Goal: Check status: Check status

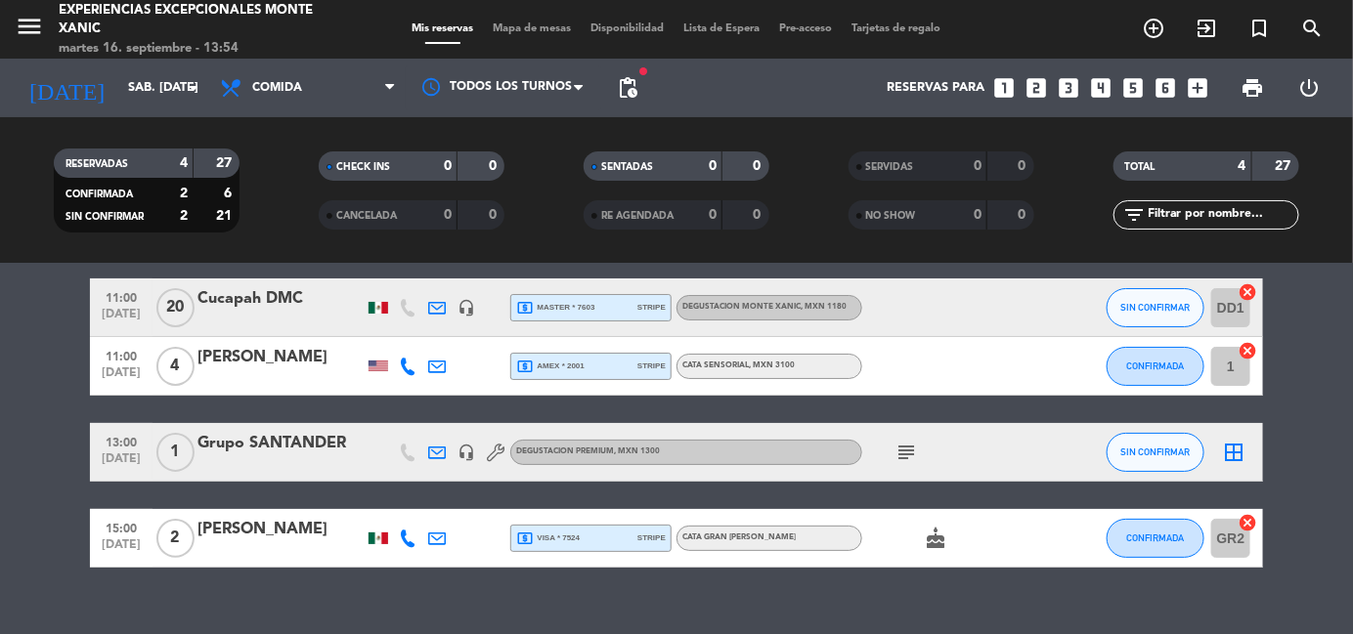
scroll to position [106, 0]
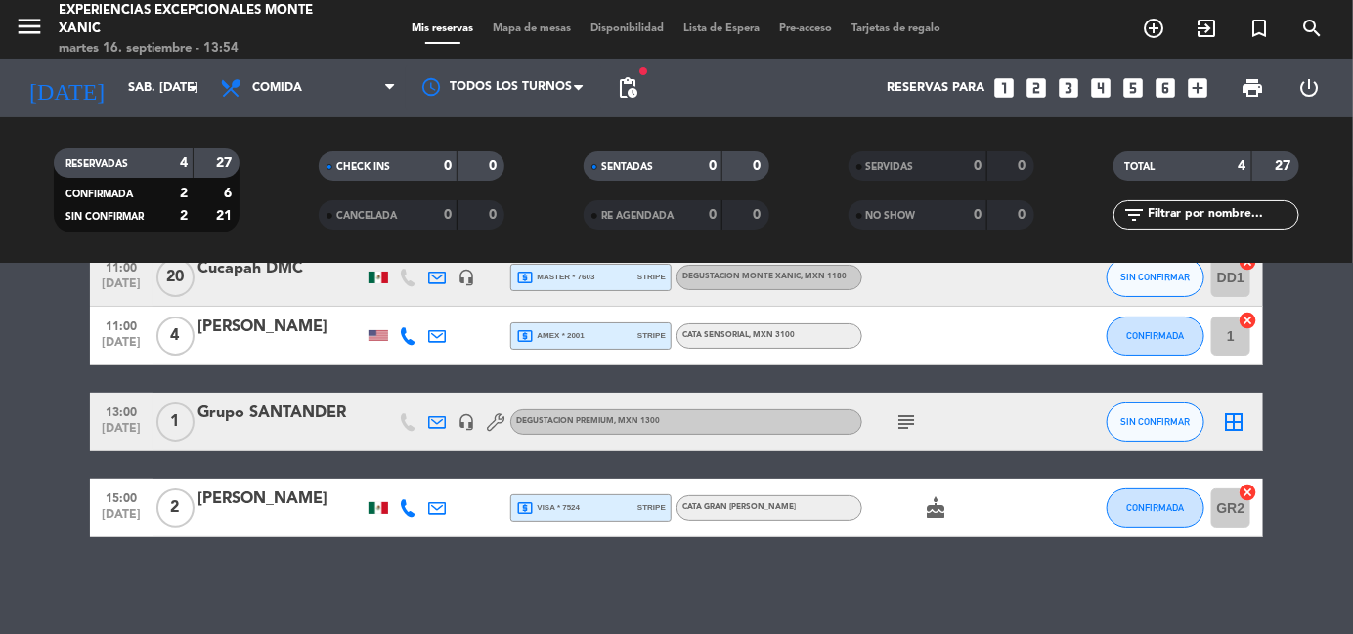
click at [905, 429] on icon "subject" at bounding box center [905, 422] width 23 height 23
click at [1307, 34] on icon "search" at bounding box center [1311, 28] width 23 height 23
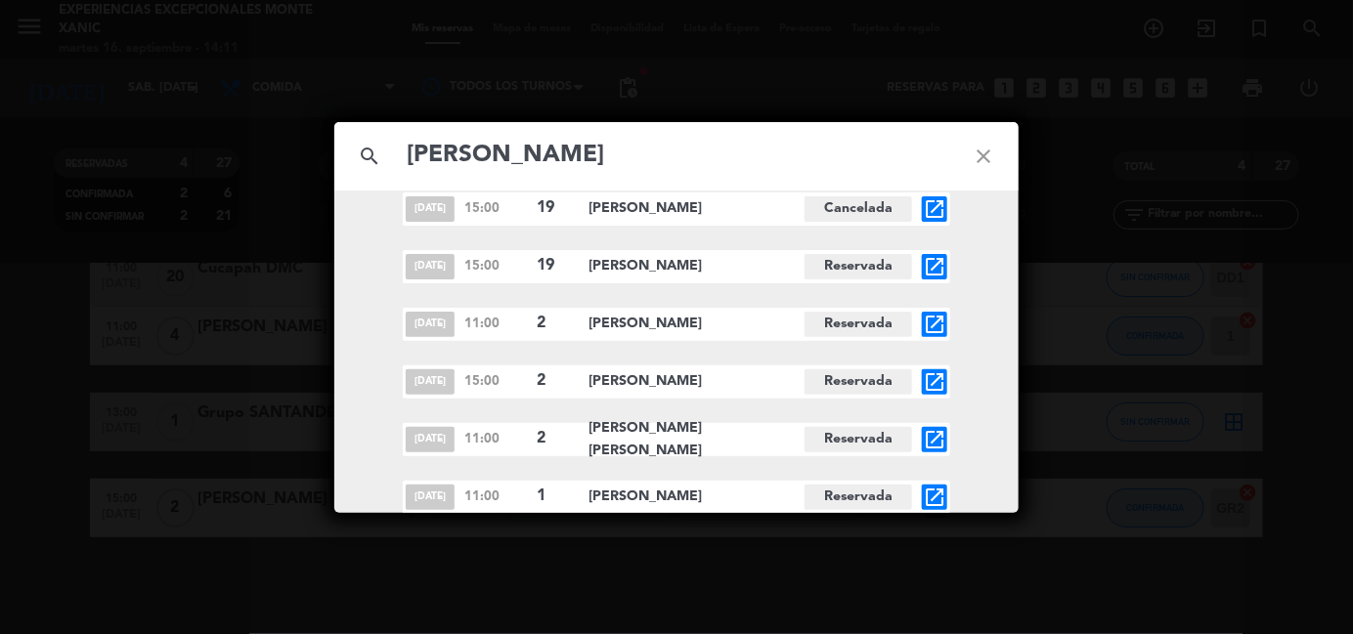
scroll to position [196, 0]
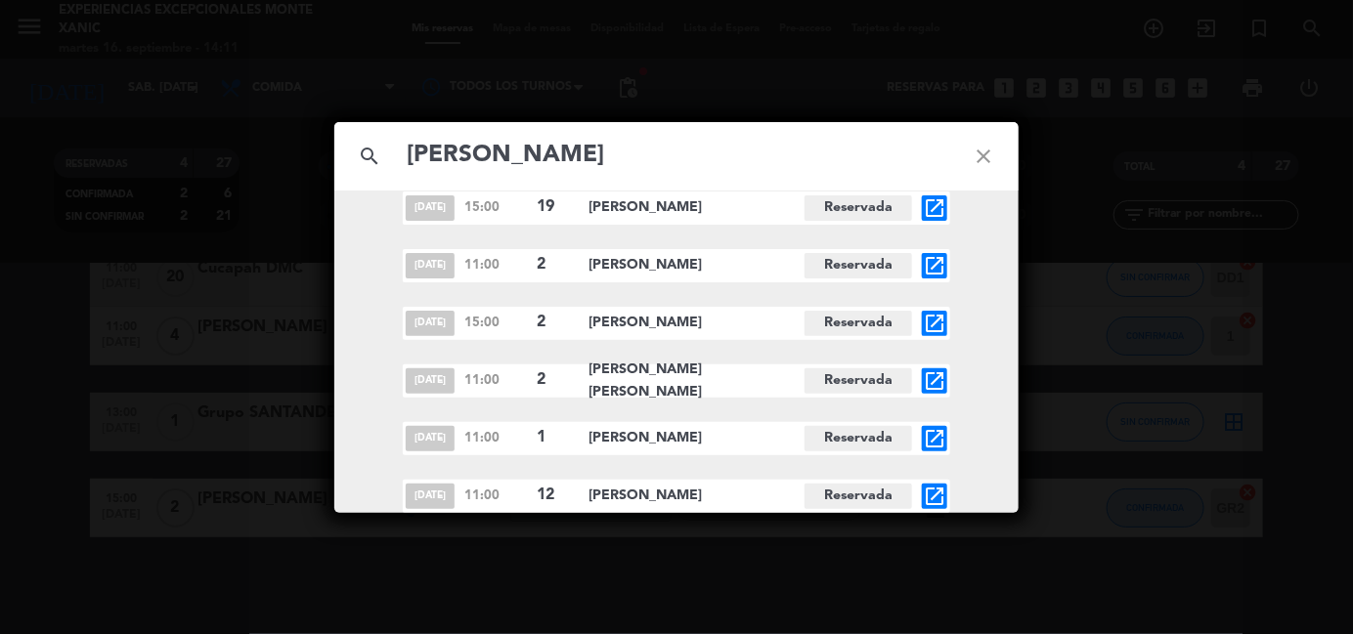
type input "[PERSON_NAME]"
click at [934, 436] on icon "open_in_new" at bounding box center [934, 438] width 23 height 23
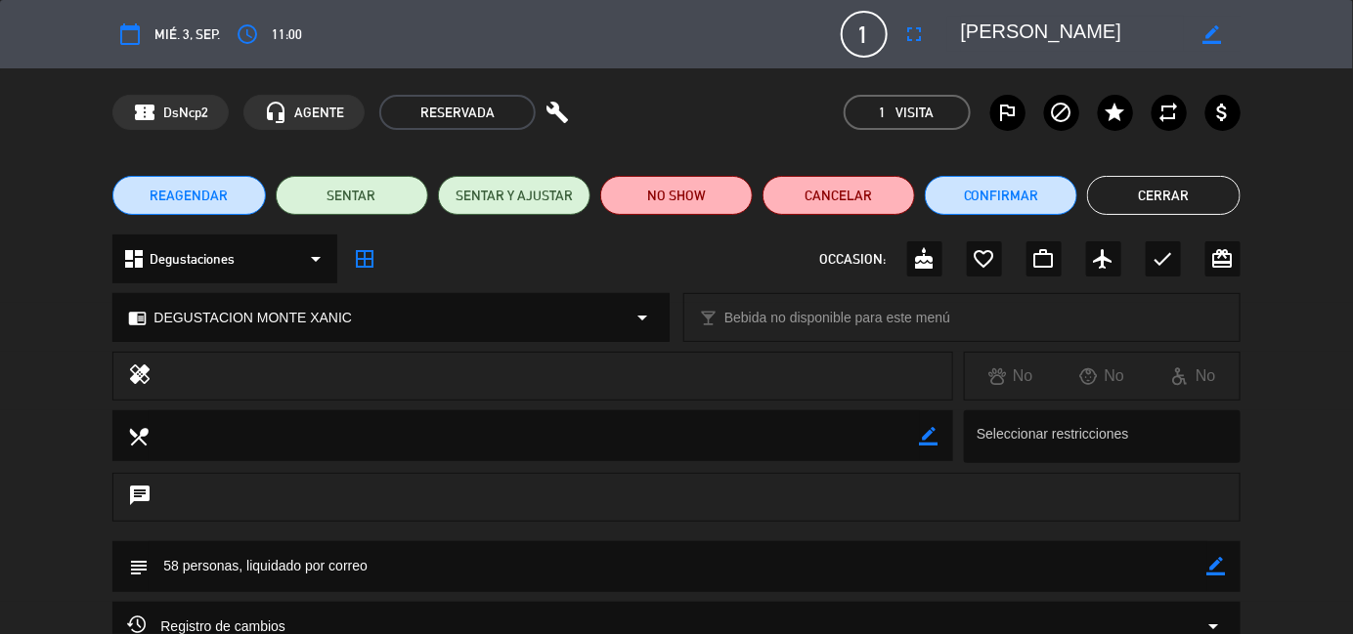
click at [1162, 195] on button "Cerrar" at bounding box center [1163, 195] width 152 height 39
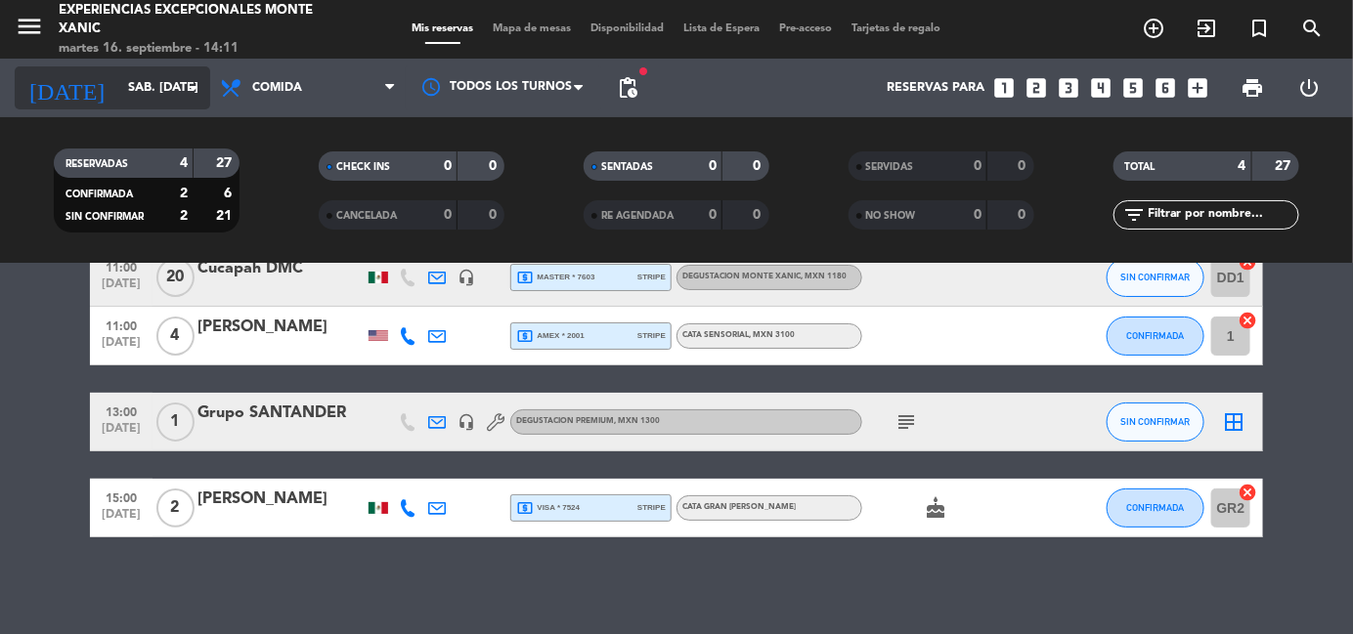
click at [193, 81] on icon "arrow_drop_down" at bounding box center [193, 87] width 23 height 23
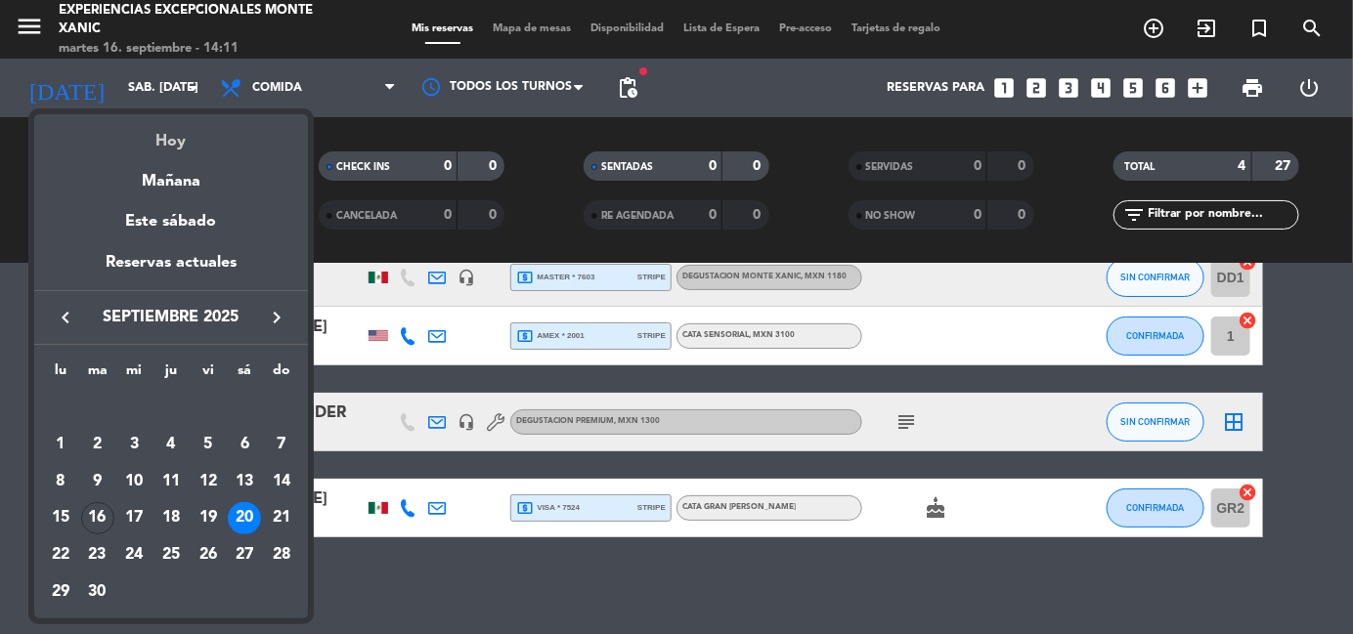
click at [179, 145] on div "Hoy" at bounding box center [171, 134] width 274 height 40
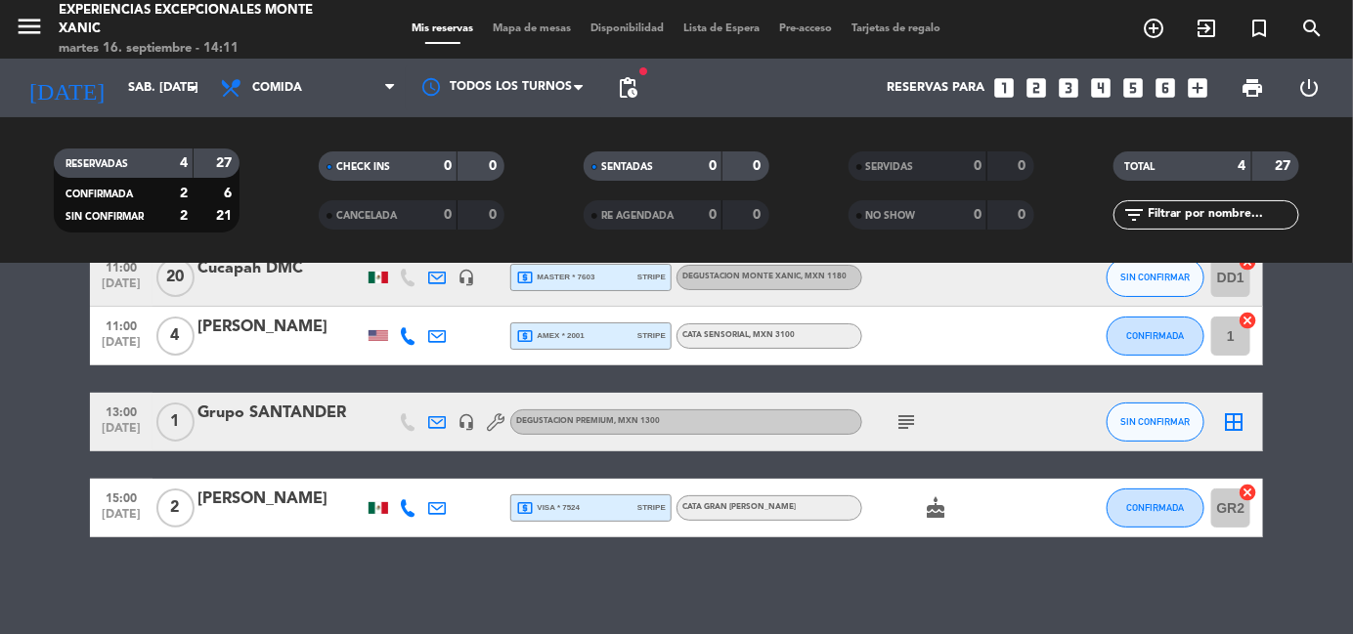
type input "[DATE] sep."
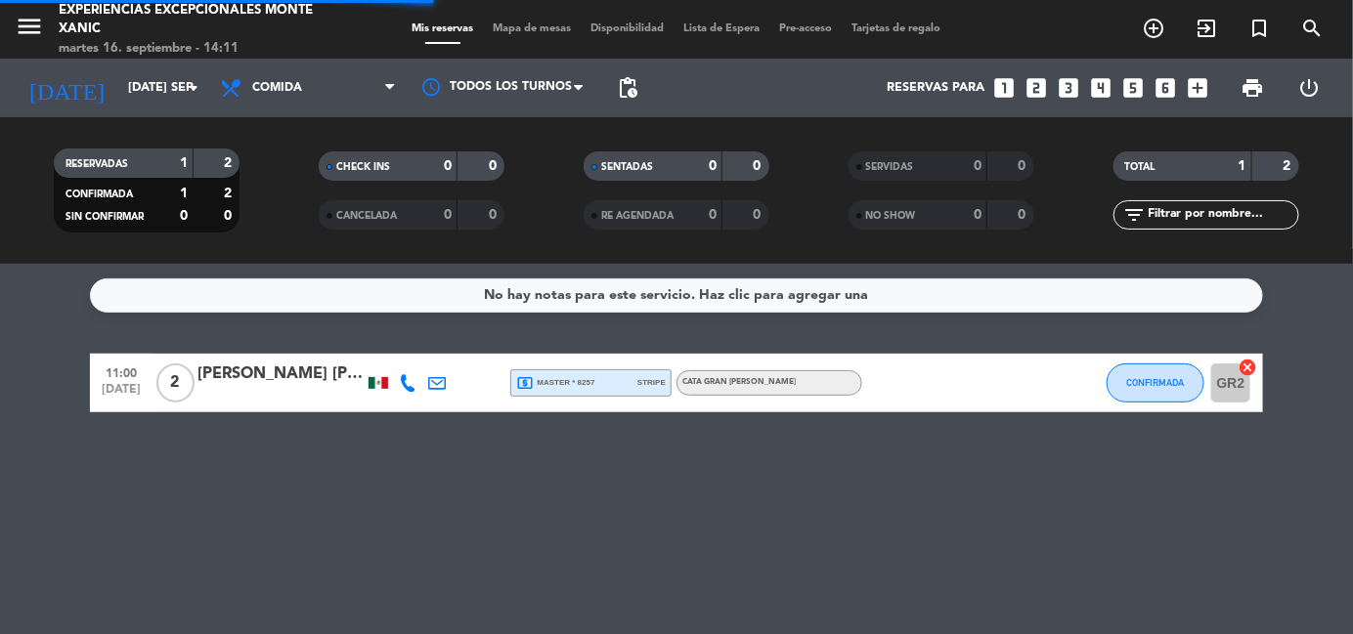
scroll to position [0, 0]
click at [1311, 19] on icon "search" at bounding box center [1311, 28] width 23 height 23
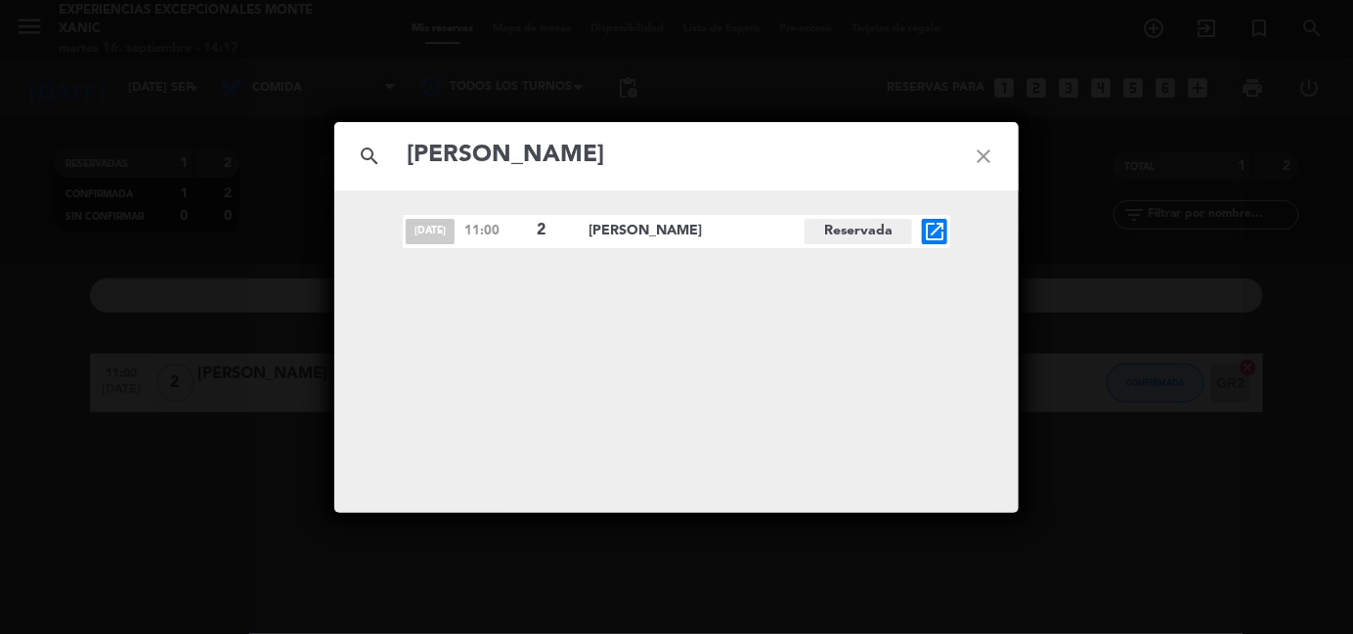
type input "[PERSON_NAME]"
click at [938, 233] on icon "open_in_new" at bounding box center [934, 231] width 23 height 23
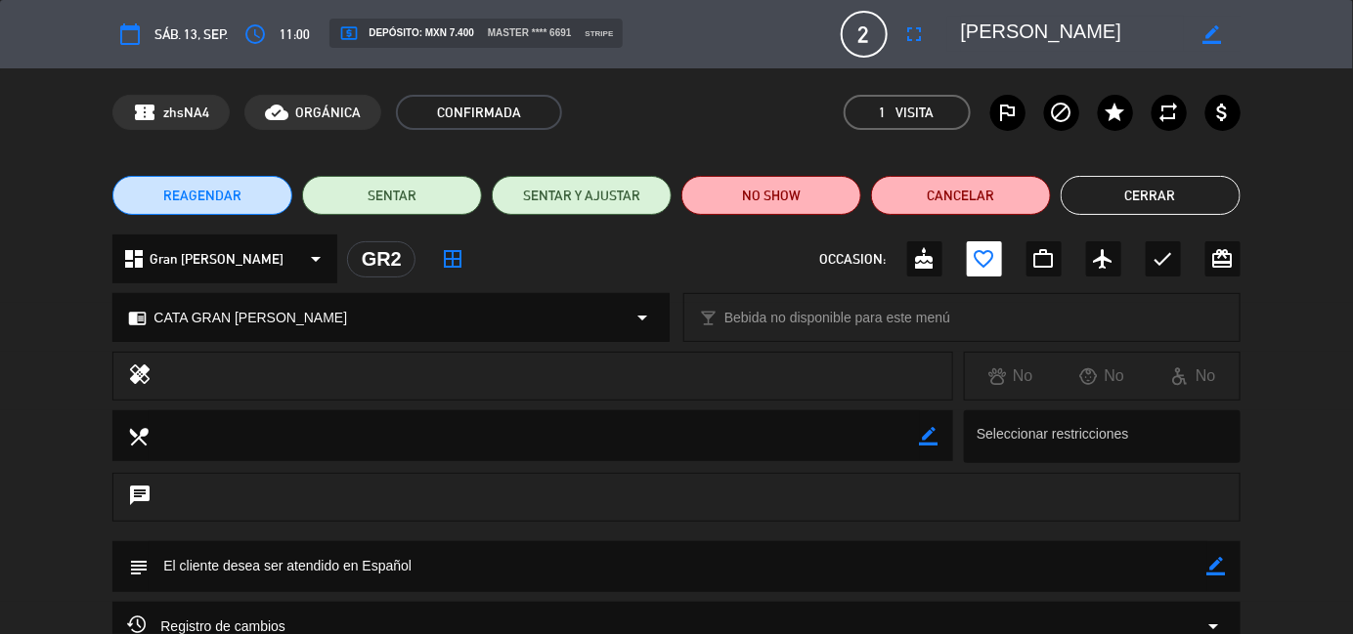
scroll to position [202, 0]
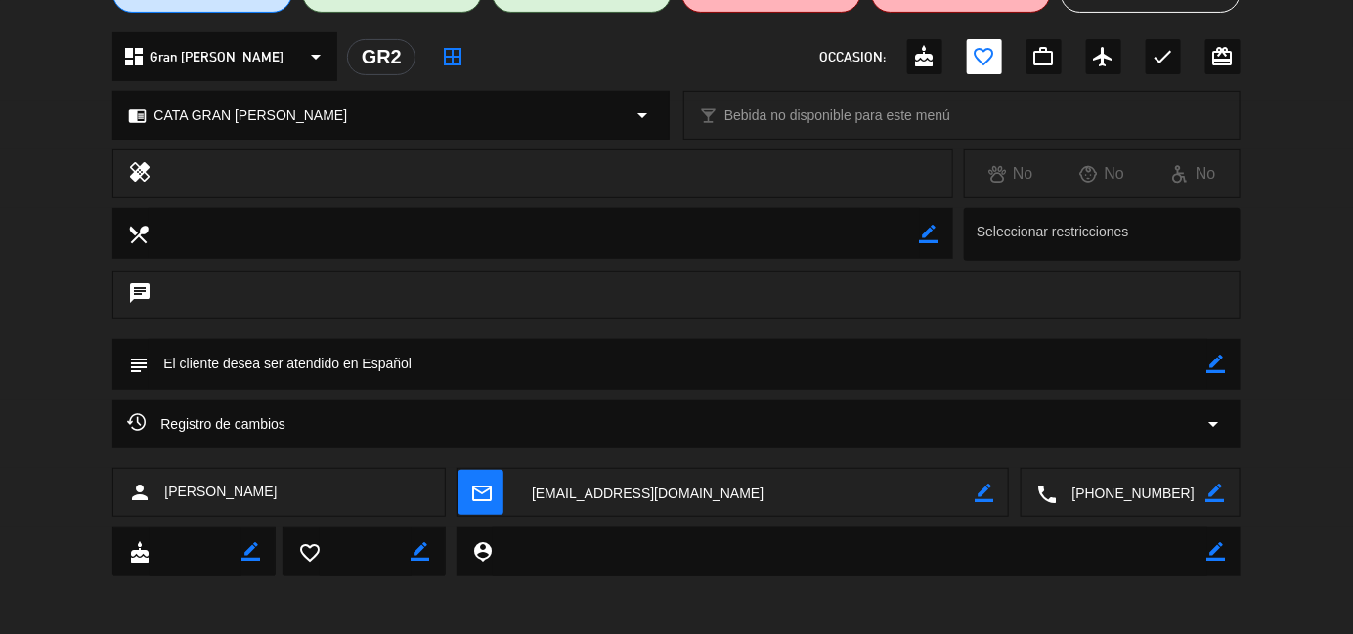
click at [299, 427] on div "Registro de cambios arrow_drop_down" at bounding box center [676, 423] width 1098 height 23
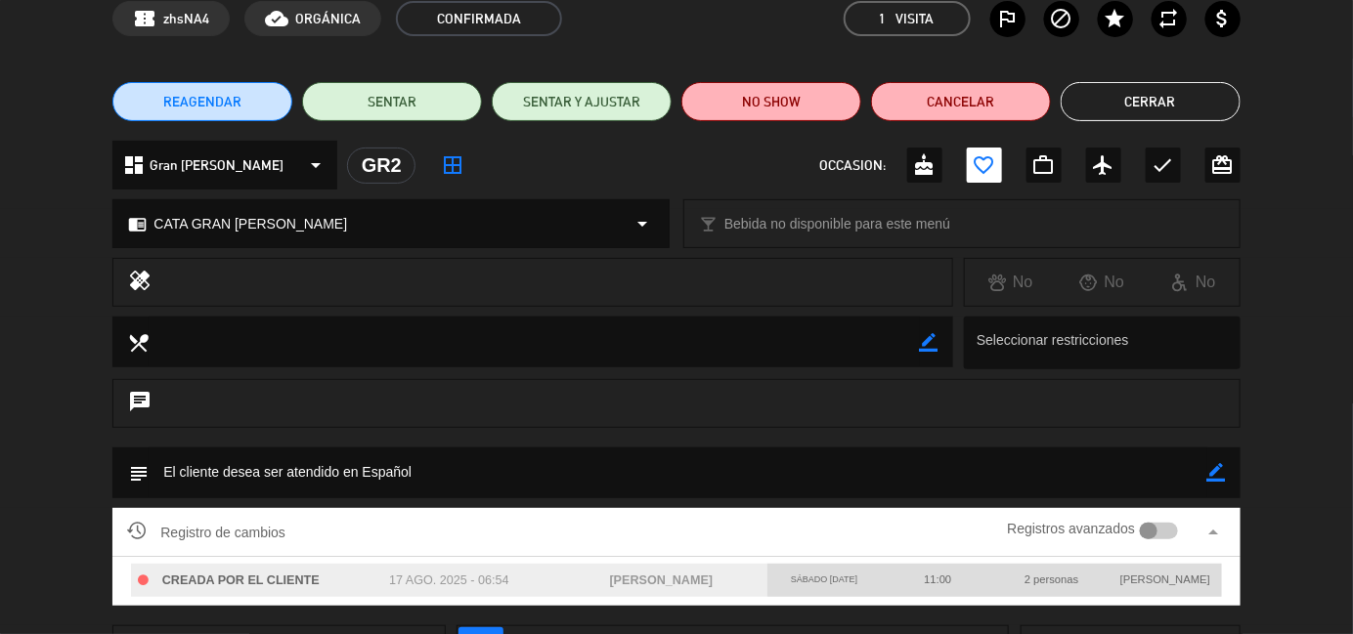
scroll to position [0, 0]
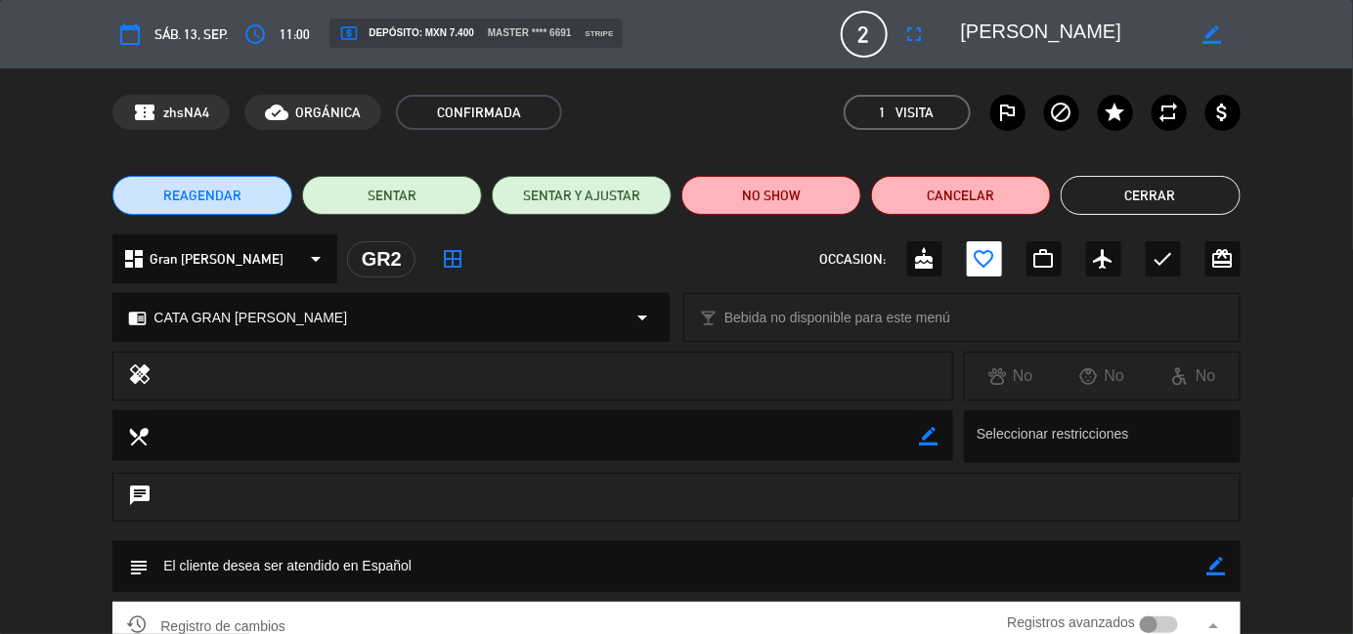
click at [1149, 199] on button "Cerrar" at bounding box center [1151, 195] width 180 height 39
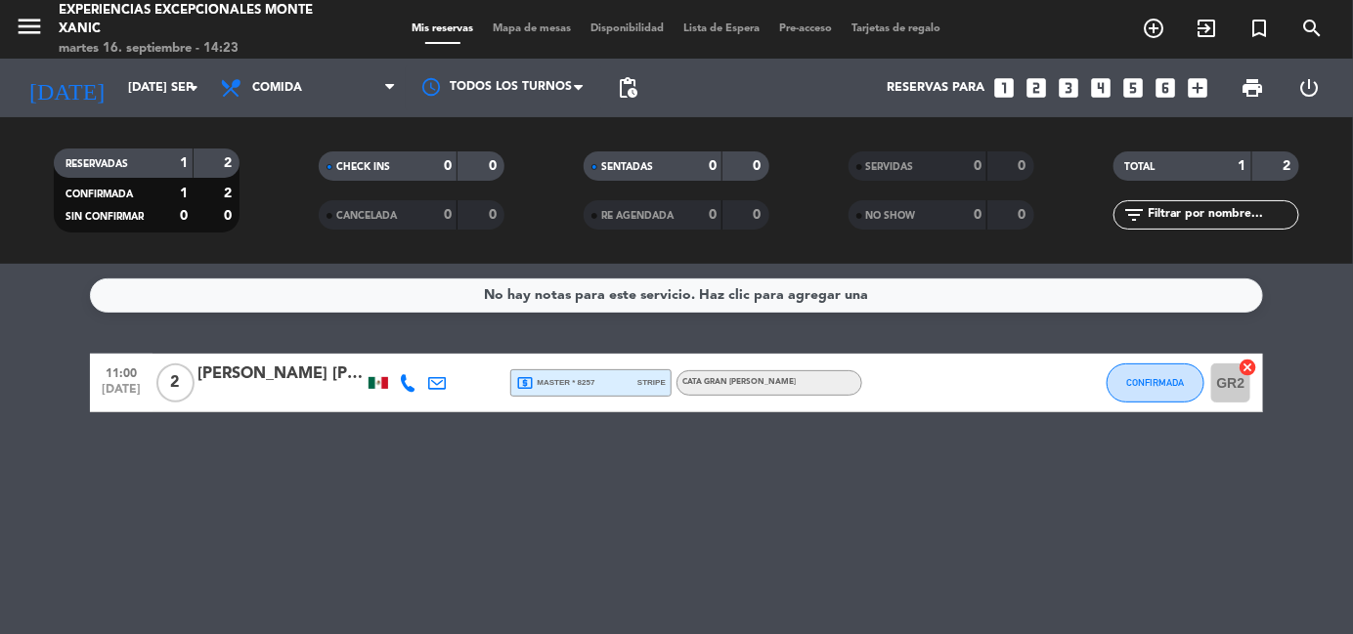
click at [1319, 24] on icon "search" at bounding box center [1311, 28] width 23 height 23
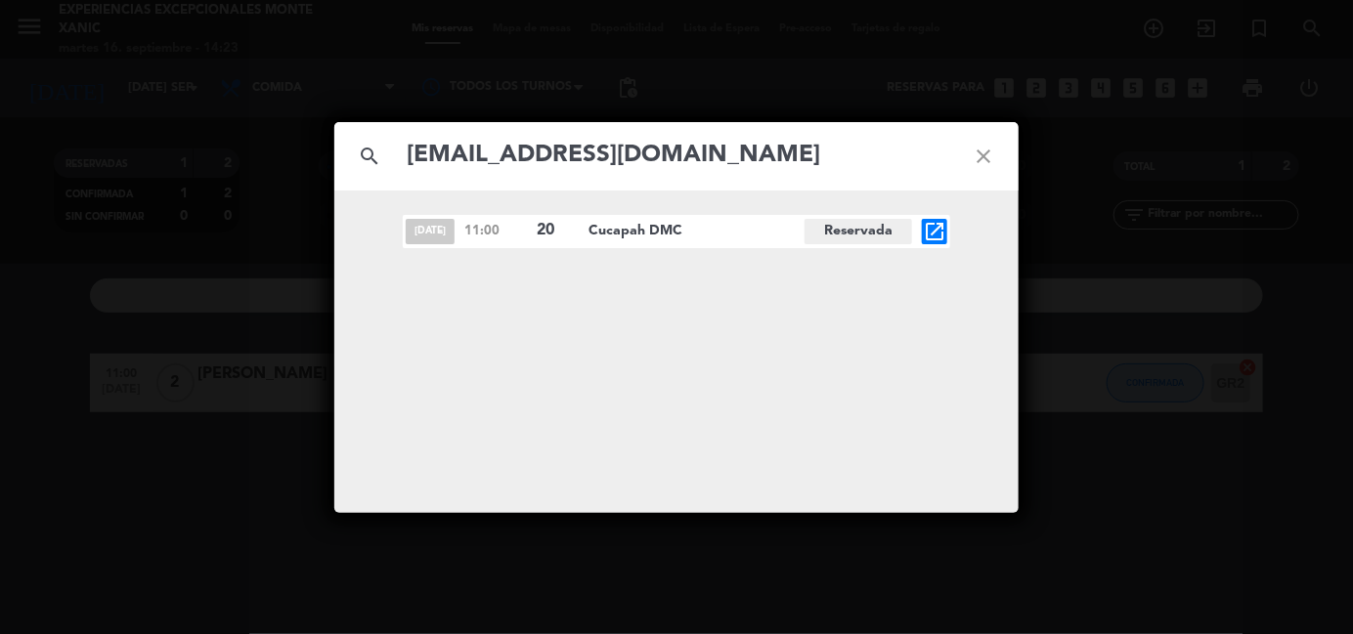
type input "[EMAIL_ADDRESS][DOMAIN_NAME]"
click at [938, 236] on icon "open_in_new" at bounding box center [934, 231] width 23 height 23
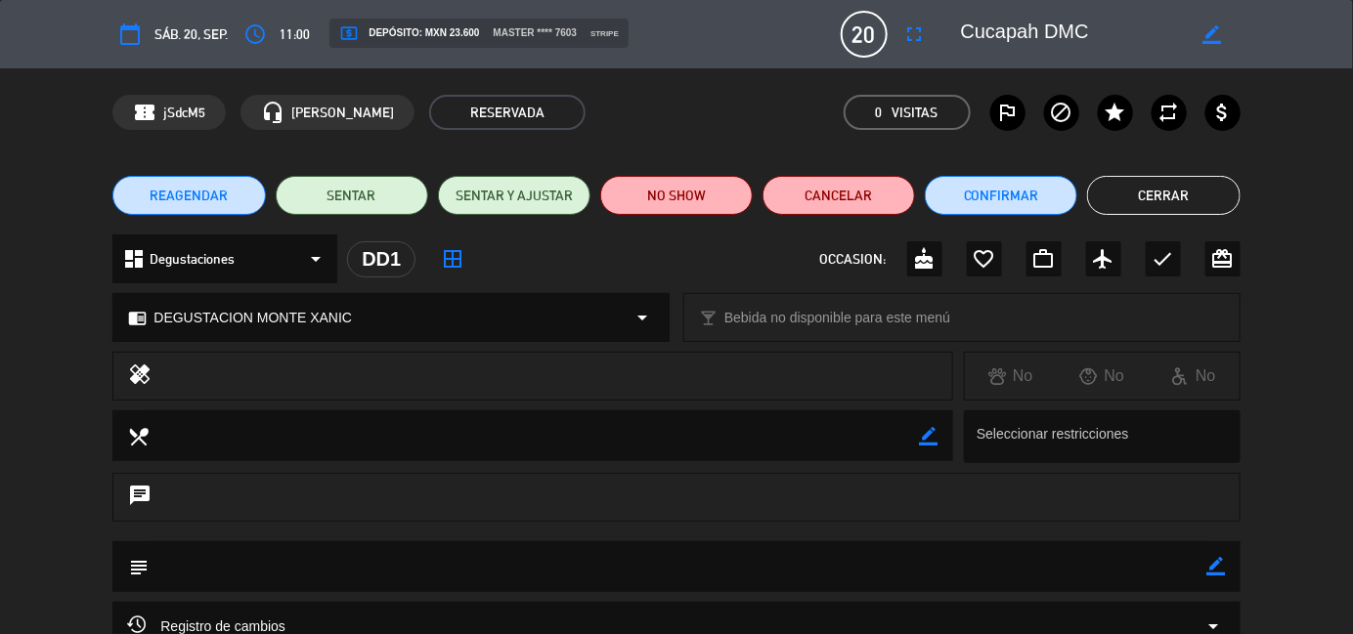
drag, startPoint x: 1094, startPoint y: 30, endPoint x: 966, endPoint y: 28, distance: 128.1
click at [966, 28] on textarea at bounding box center [1073, 34] width 224 height 35
click at [1172, 195] on button "Cerrar" at bounding box center [1163, 195] width 152 height 39
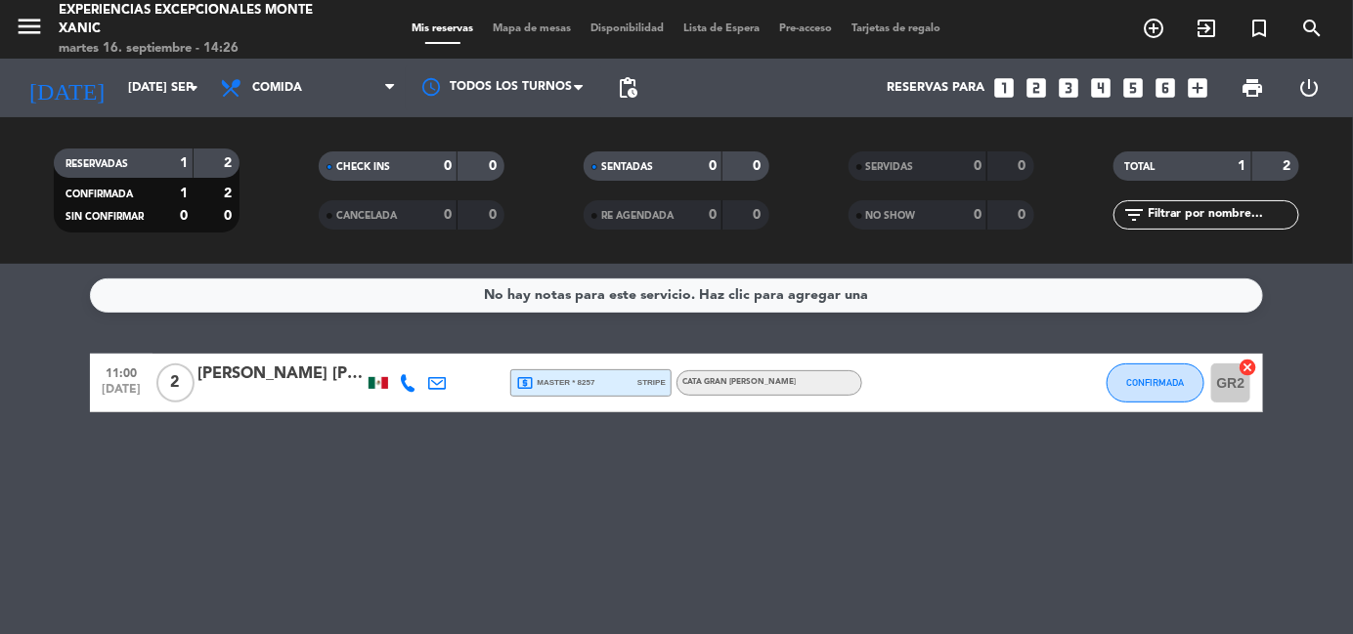
click at [1323, 29] on icon "search" at bounding box center [1311, 28] width 23 height 23
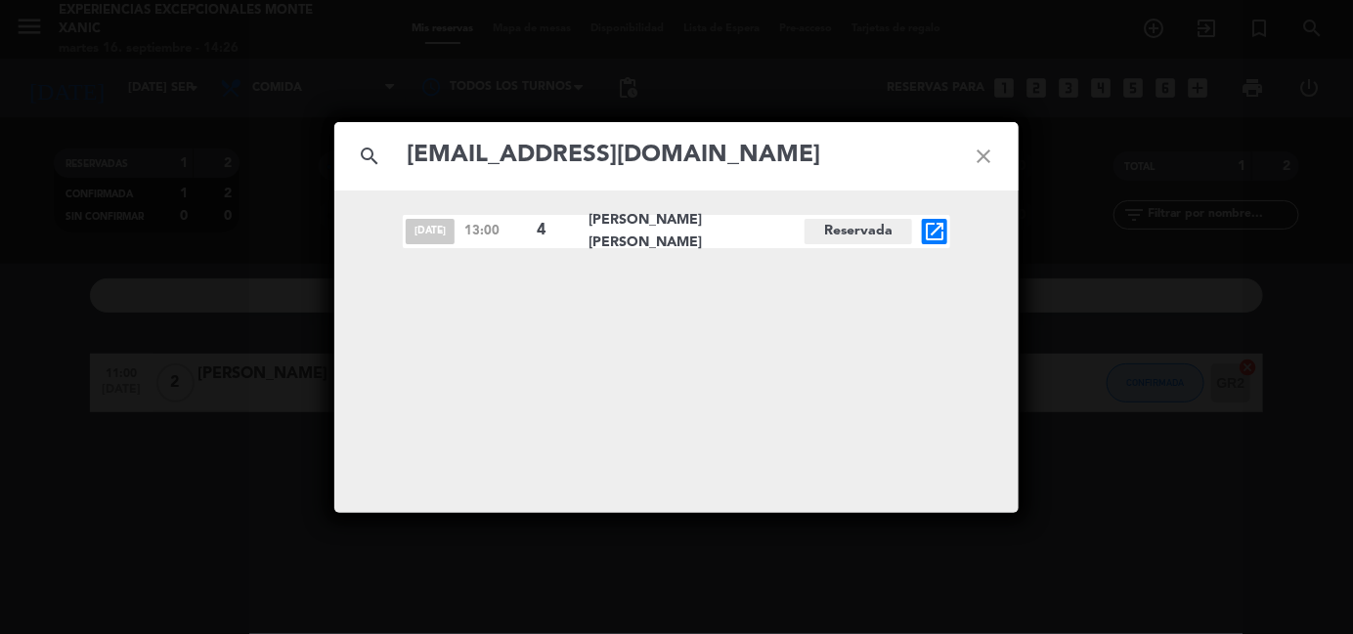
type input "[EMAIL_ADDRESS][DOMAIN_NAME]"
click at [939, 220] on icon "open_in_new" at bounding box center [934, 231] width 23 height 23
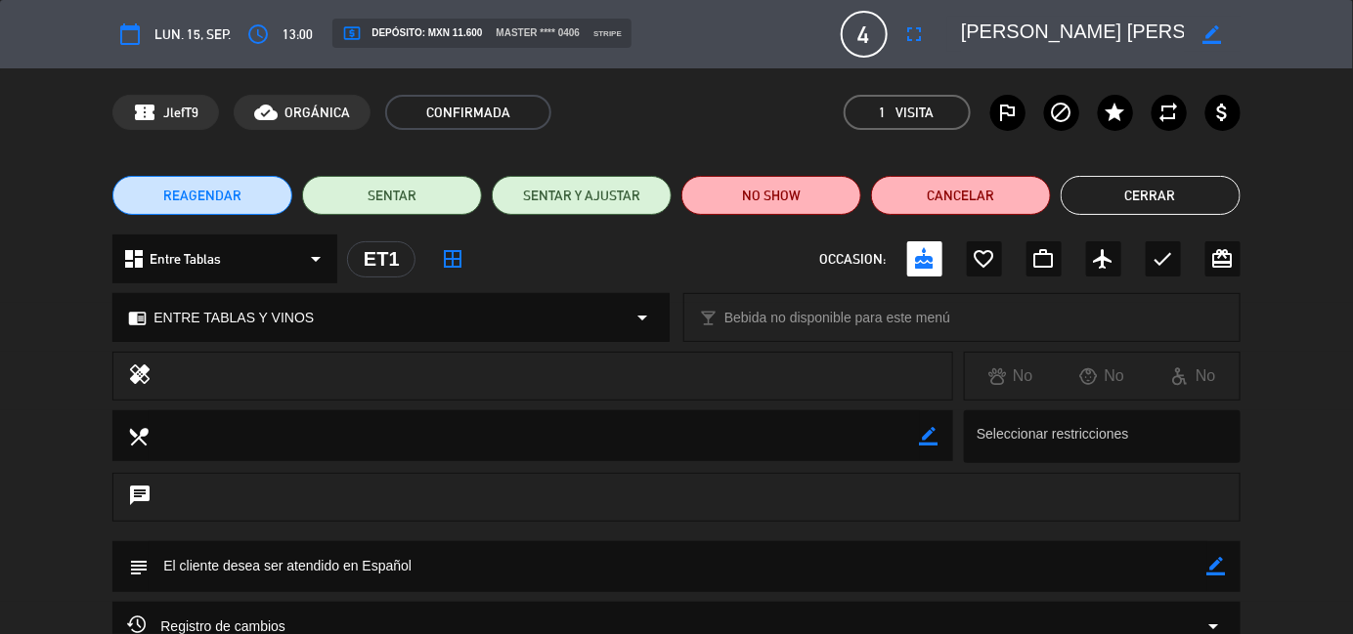
click at [1105, 209] on button "Cerrar" at bounding box center [1151, 195] width 180 height 39
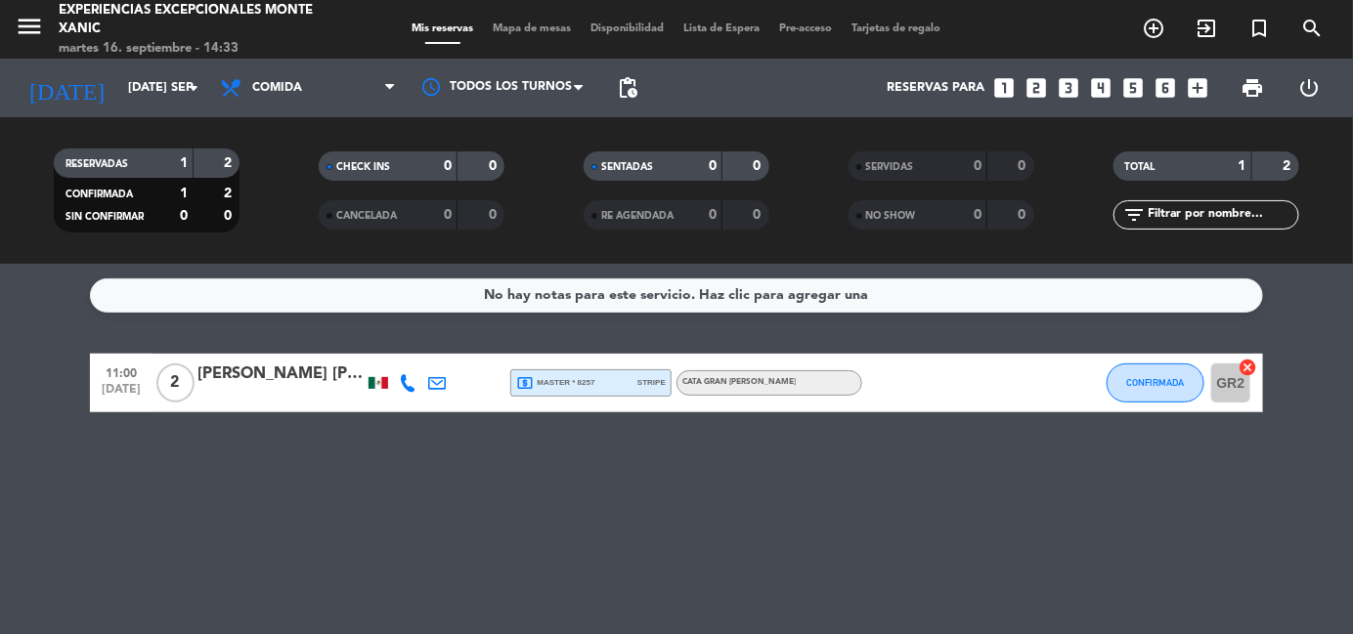
click at [1316, 33] on icon "search" at bounding box center [1311, 28] width 23 height 23
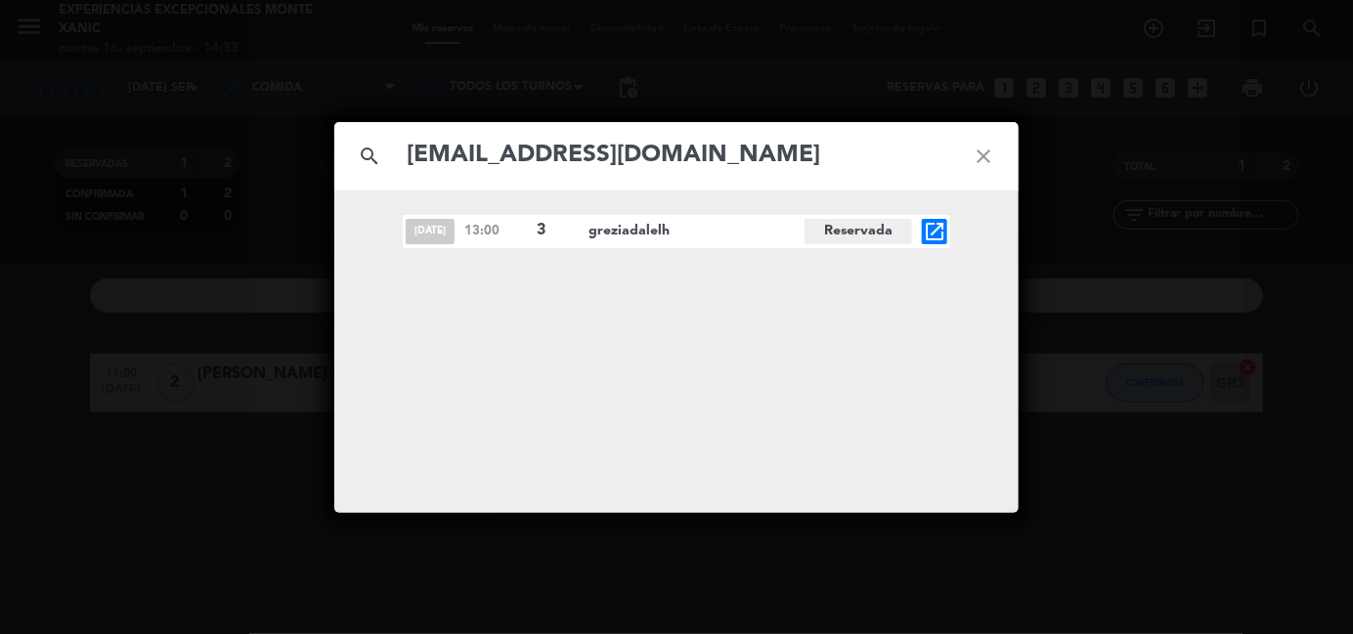
type input "[EMAIL_ADDRESS][DOMAIN_NAME]"
click at [933, 235] on icon "open_in_new" at bounding box center [934, 231] width 23 height 23
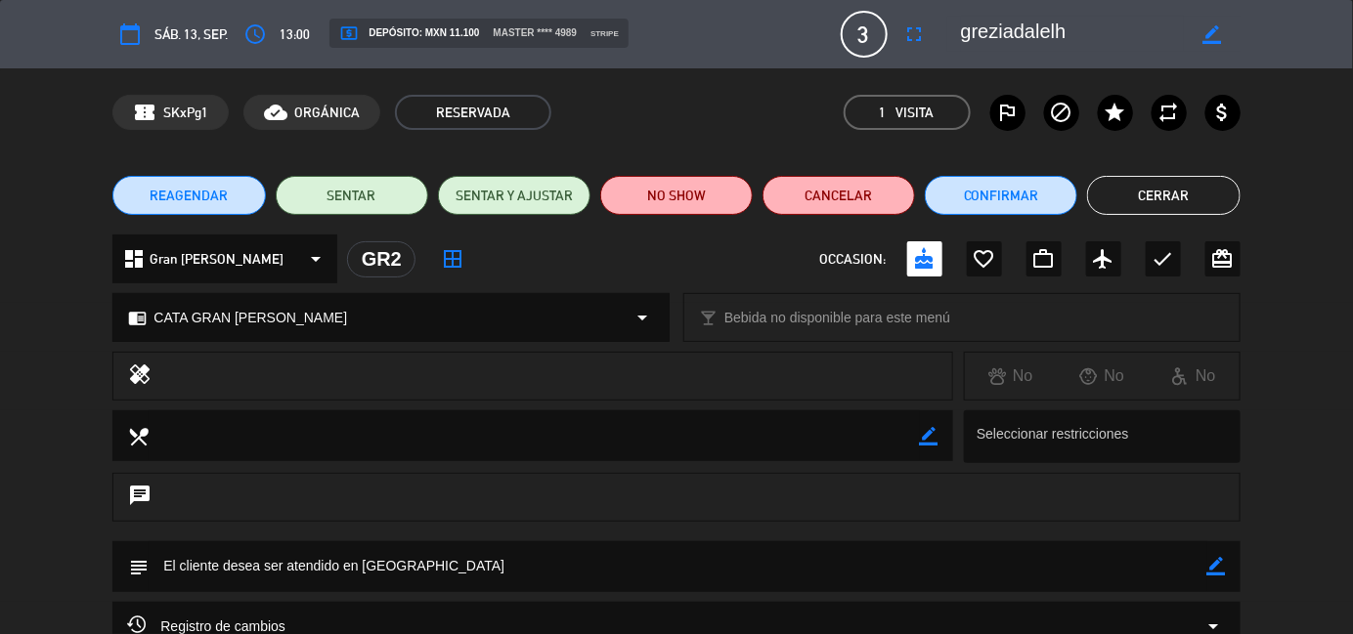
drag, startPoint x: 1073, startPoint y: 28, endPoint x: 958, endPoint y: 30, distance: 115.4
click at [958, 30] on div "border_color" at bounding box center [1093, 34] width 293 height 35
click at [1164, 180] on button "Cerrar" at bounding box center [1163, 195] width 152 height 39
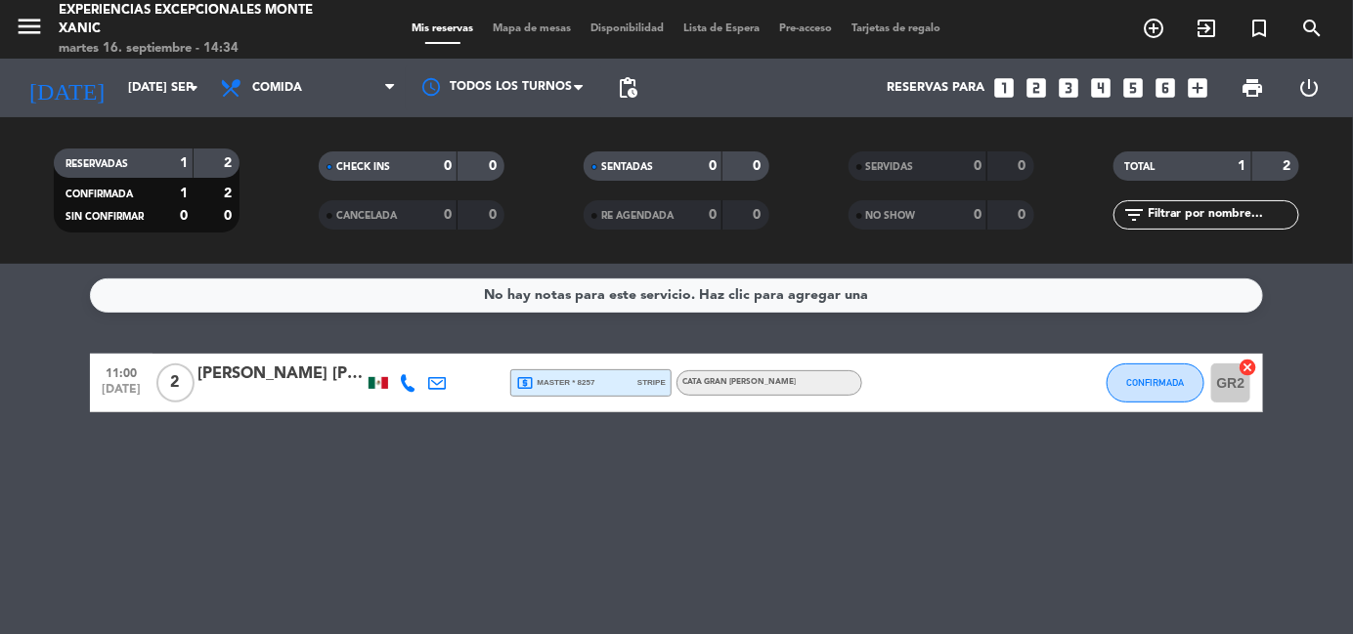
click at [1314, 24] on icon "search" at bounding box center [1311, 28] width 23 height 23
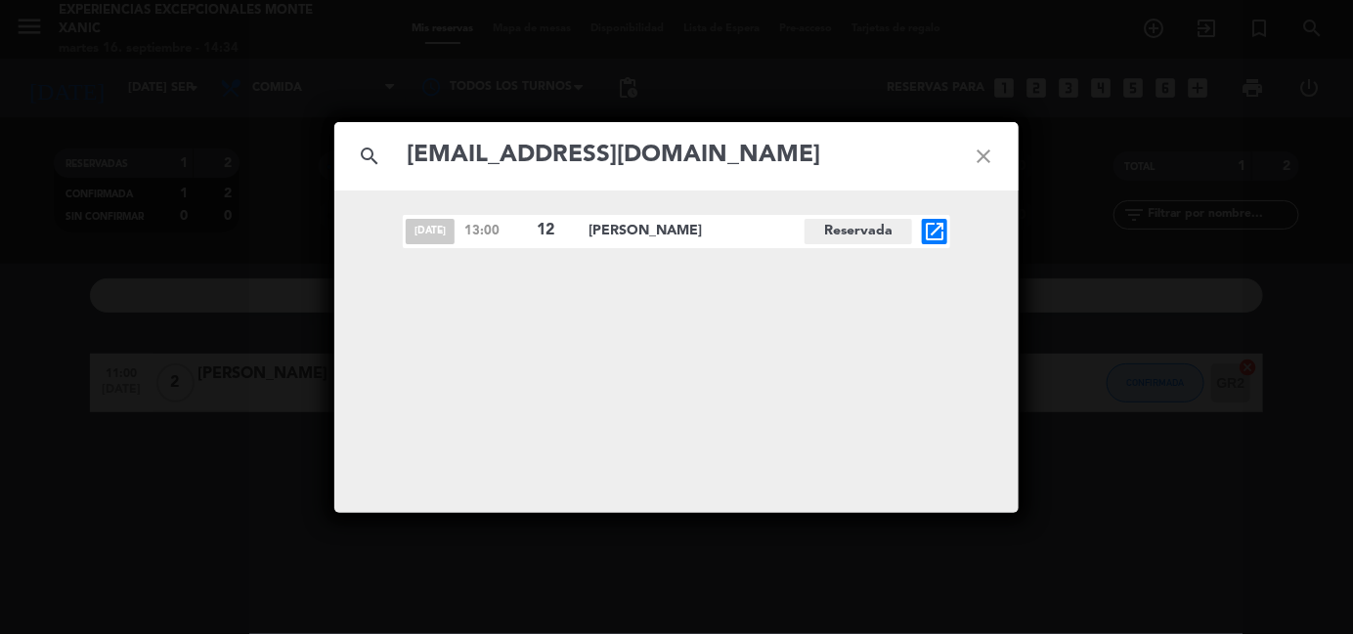
type input "[EMAIL_ADDRESS][DOMAIN_NAME]"
click at [931, 231] on icon "open_in_new" at bounding box center [934, 231] width 23 height 23
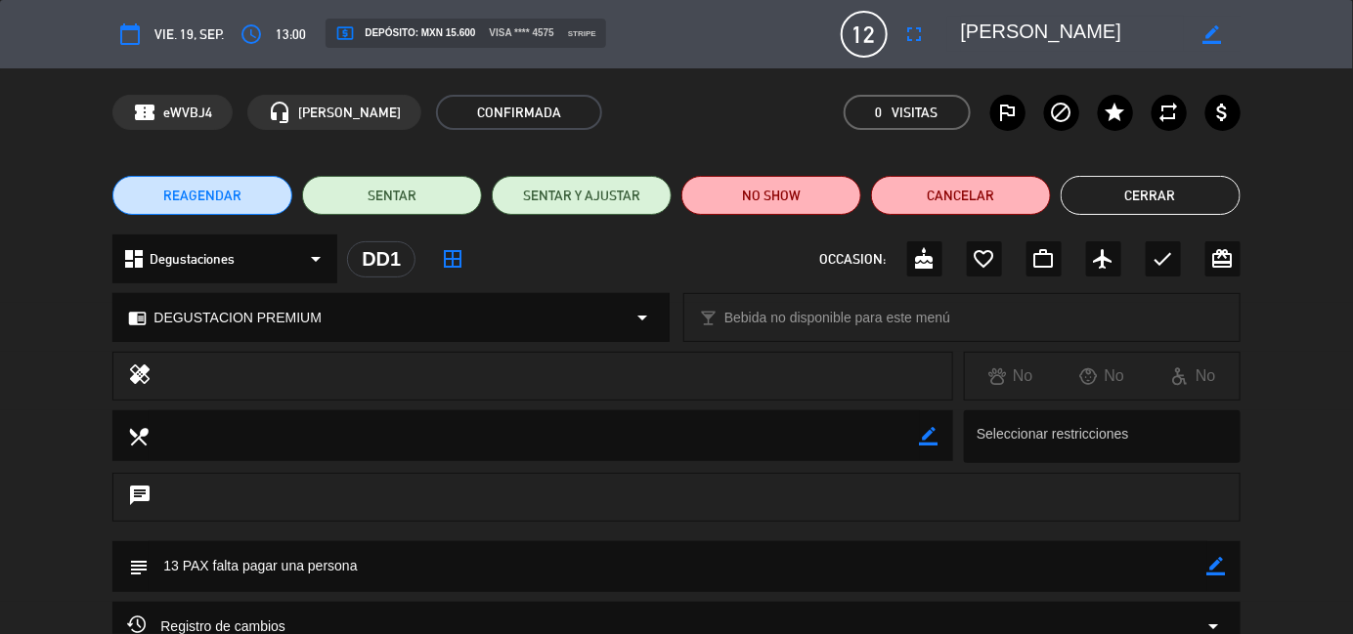
drag, startPoint x: 1110, startPoint y: 28, endPoint x: 956, endPoint y: 22, distance: 154.6
click at [956, 22] on div "border_color" at bounding box center [1093, 34] width 293 height 35
click at [1182, 195] on button "Cerrar" at bounding box center [1151, 195] width 180 height 39
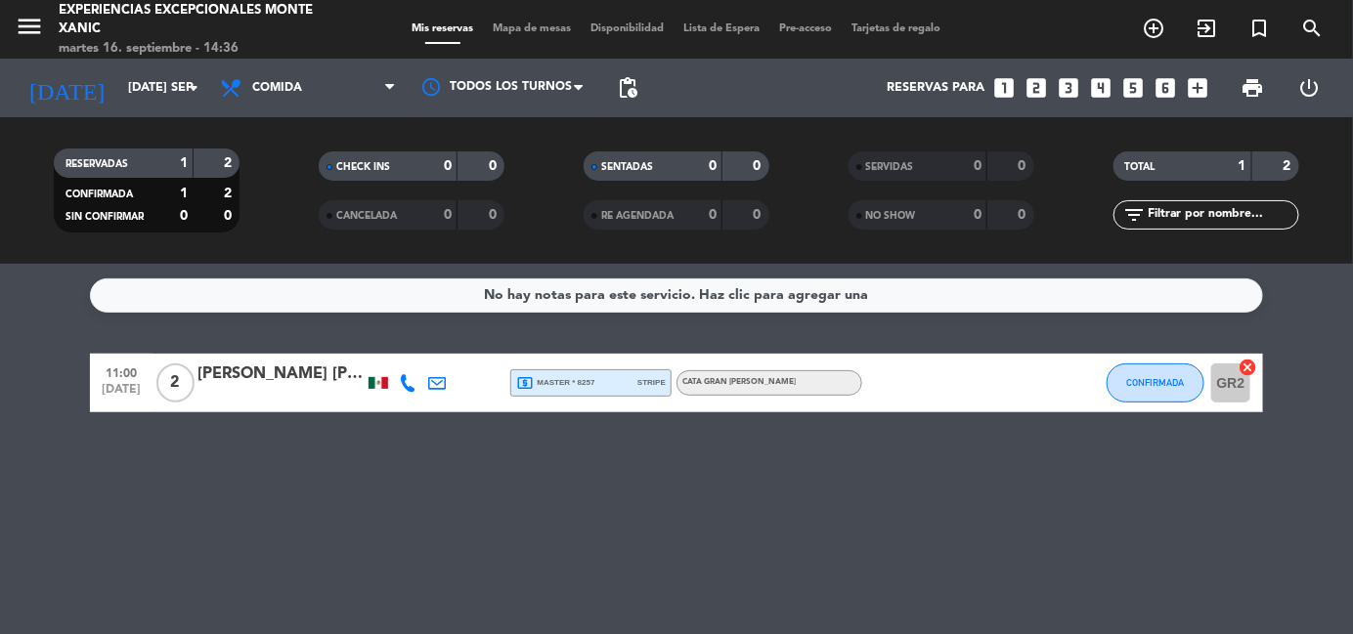
click at [1306, 22] on icon "search" at bounding box center [1311, 28] width 23 height 23
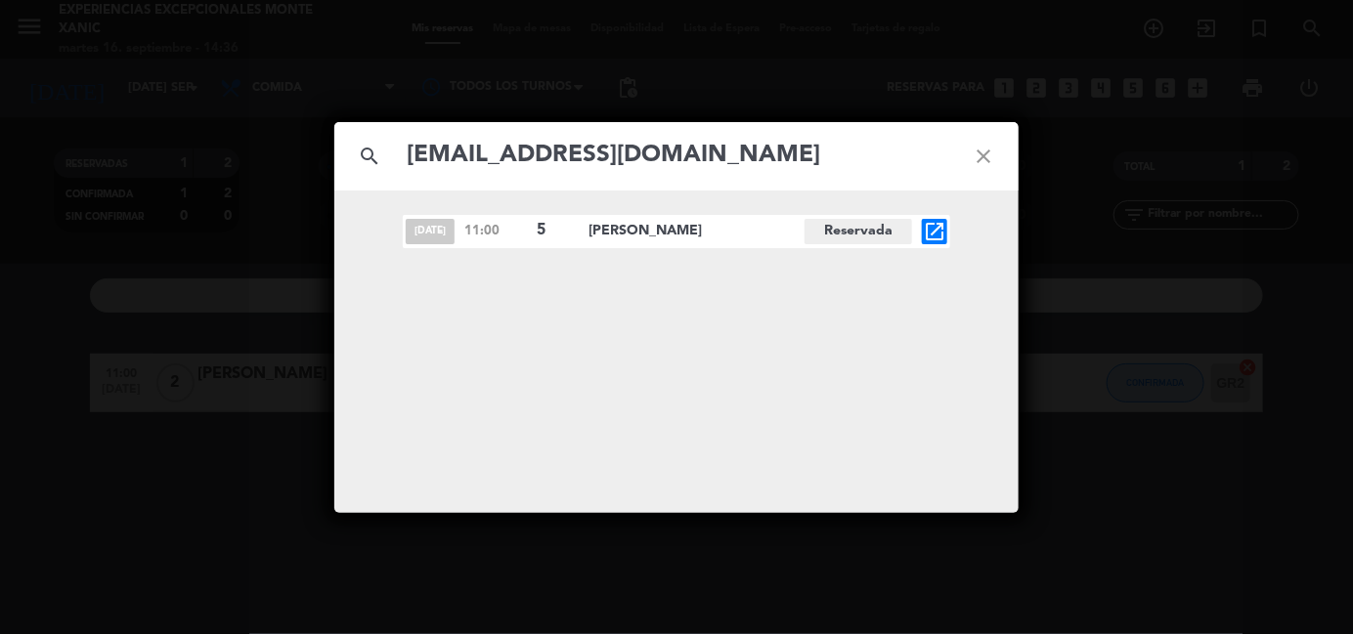
type input "[EMAIL_ADDRESS][DOMAIN_NAME]"
click at [930, 234] on icon "open_in_new" at bounding box center [934, 231] width 23 height 23
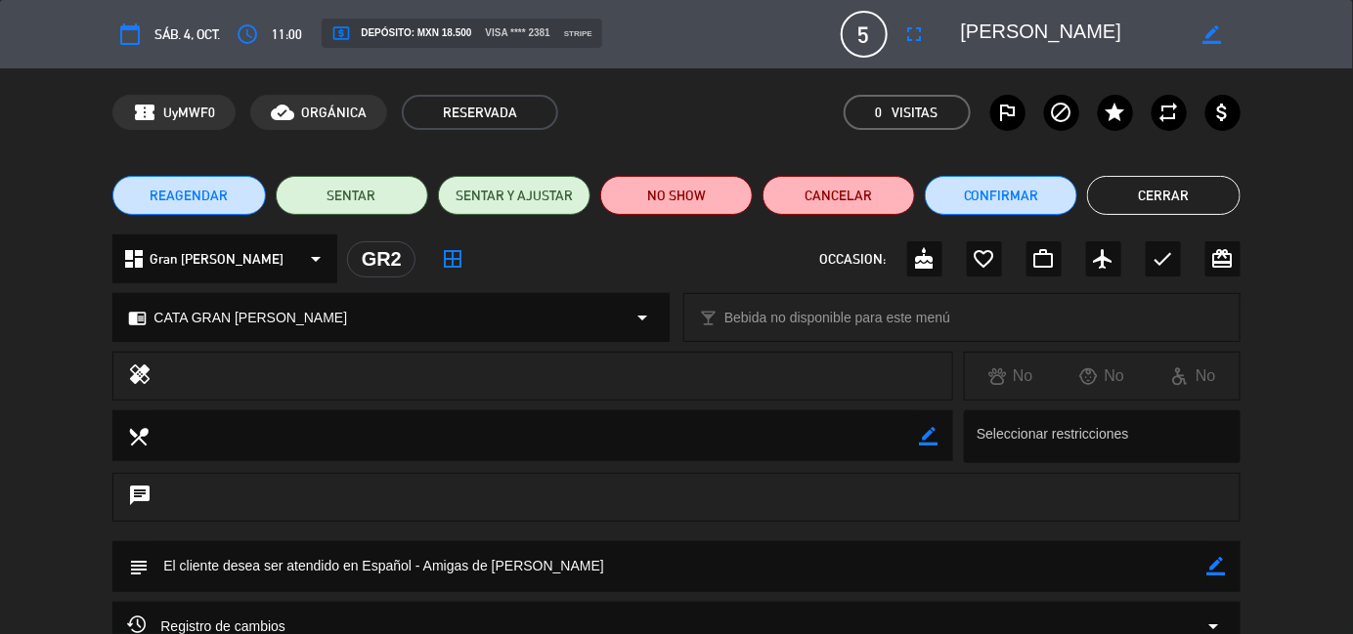
drag, startPoint x: 1075, startPoint y: 28, endPoint x: 958, endPoint y: 26, distance: 117.3
click at [958, 26] on div "border_color" at bounding box center [1093, 34] width 293 height 35
click at [1188, 194] on button "Cerrar" at bounding box center [1163, 195] width 152 height 39
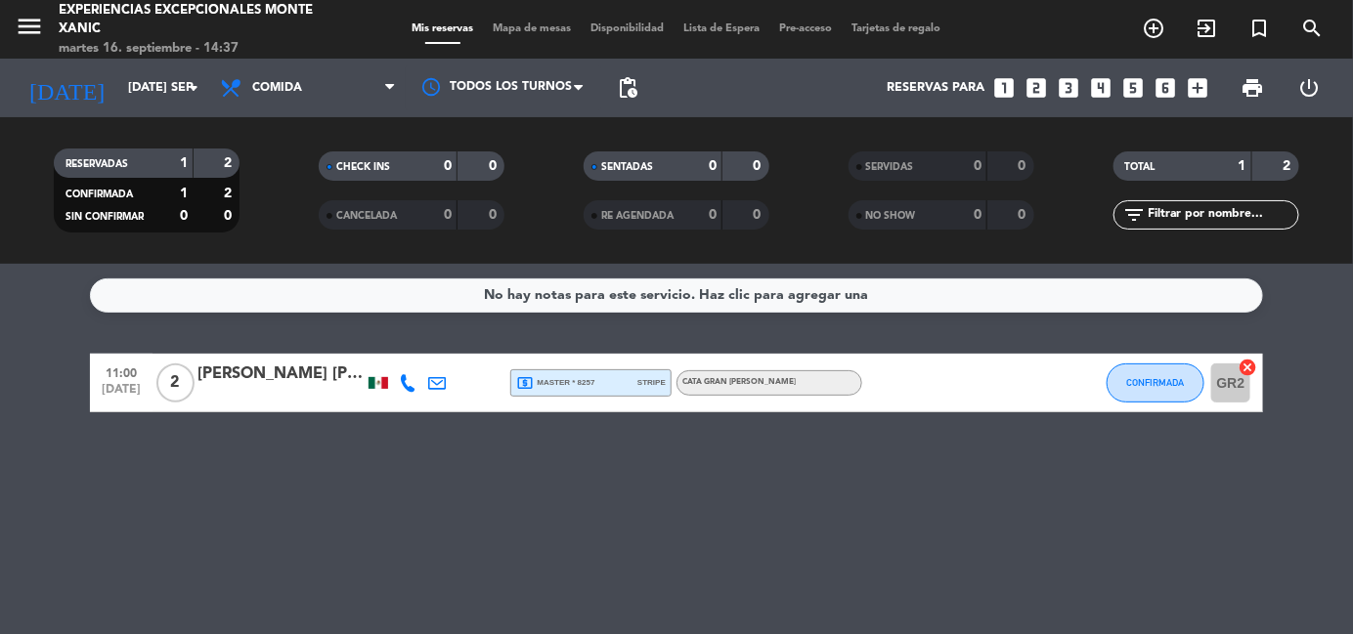
click at [1312, 28] on icon "search" at bounding box center [1311, 28] width 23 height 23
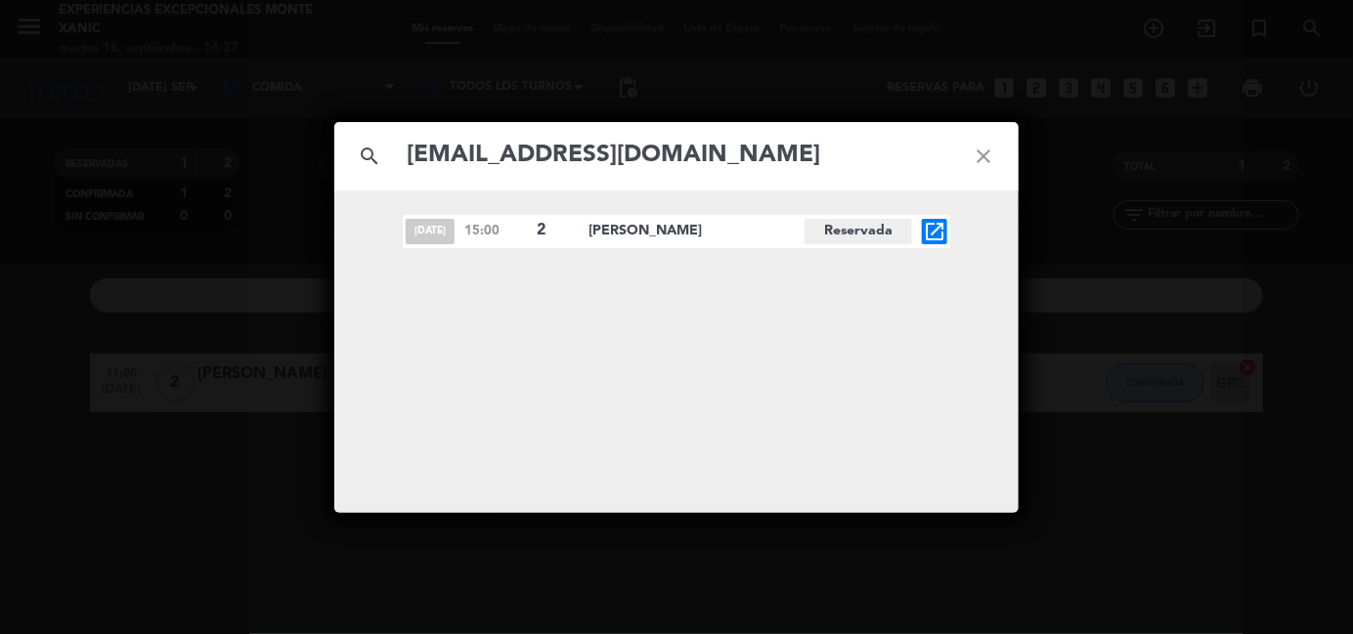
type input "[EMAIL_ADDRESS][DOMAIN_NAME]"
click at [935, 234] on icon "open_in_new" at bounding box center [934, 231] width 23 height 23
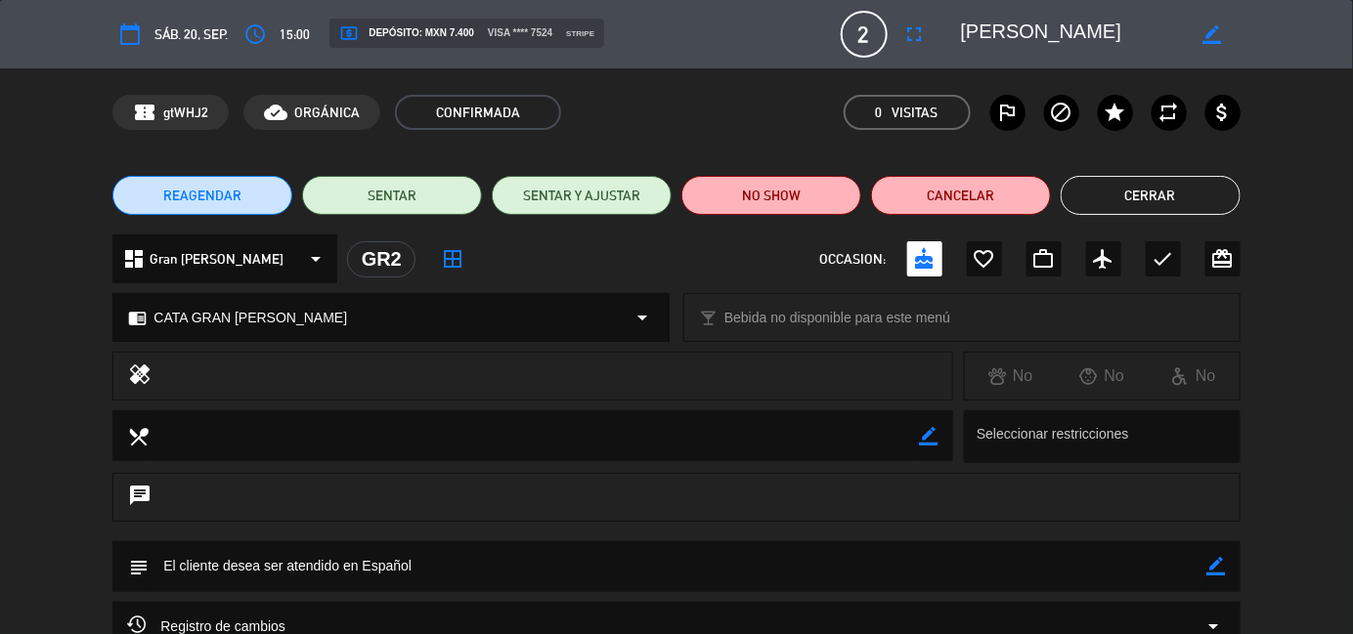
drag, startPoint x: 1084, startPoint y: 44, endPoint x: 953, endPoint y: 30, distance: 131.7
click at [956, 31] on div "border_color" at bounding box center [1093, 34] width 293 height 35
click at [1178, 198] on button "Cerrar" at bounding box center [1151, 195] width 180 height 39
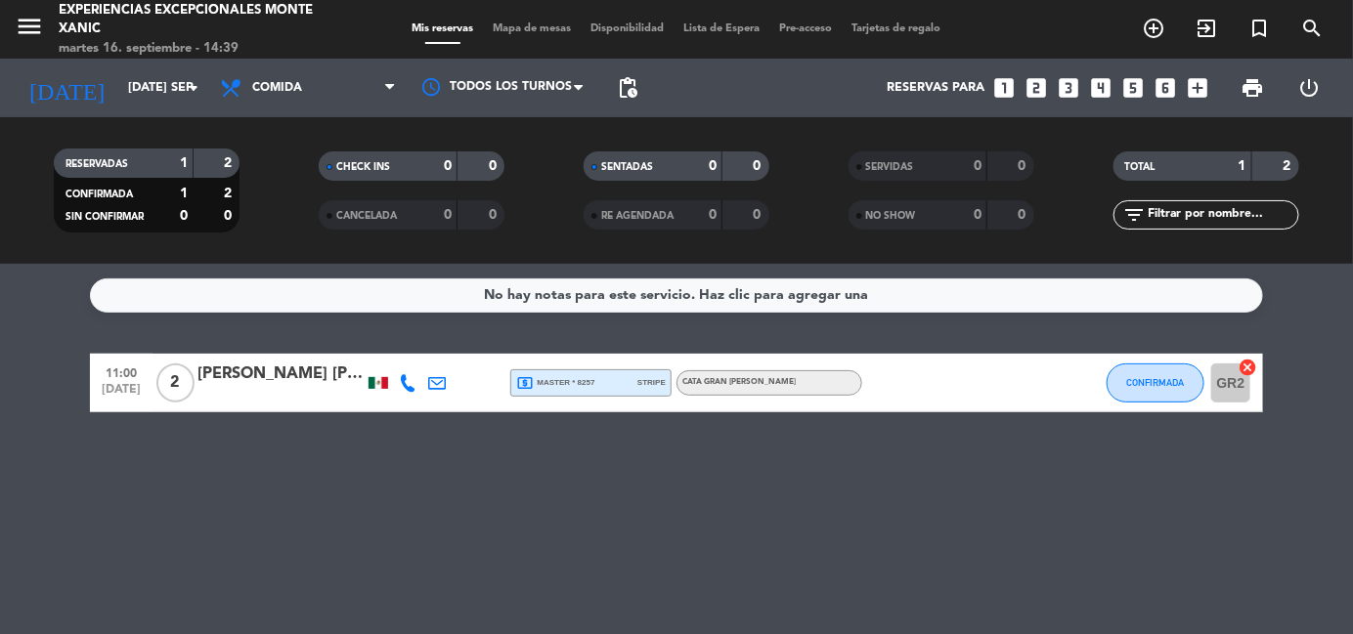
click at [1315, 28] on icon "search" at bounding box center [1311, 28] width 23 height 23
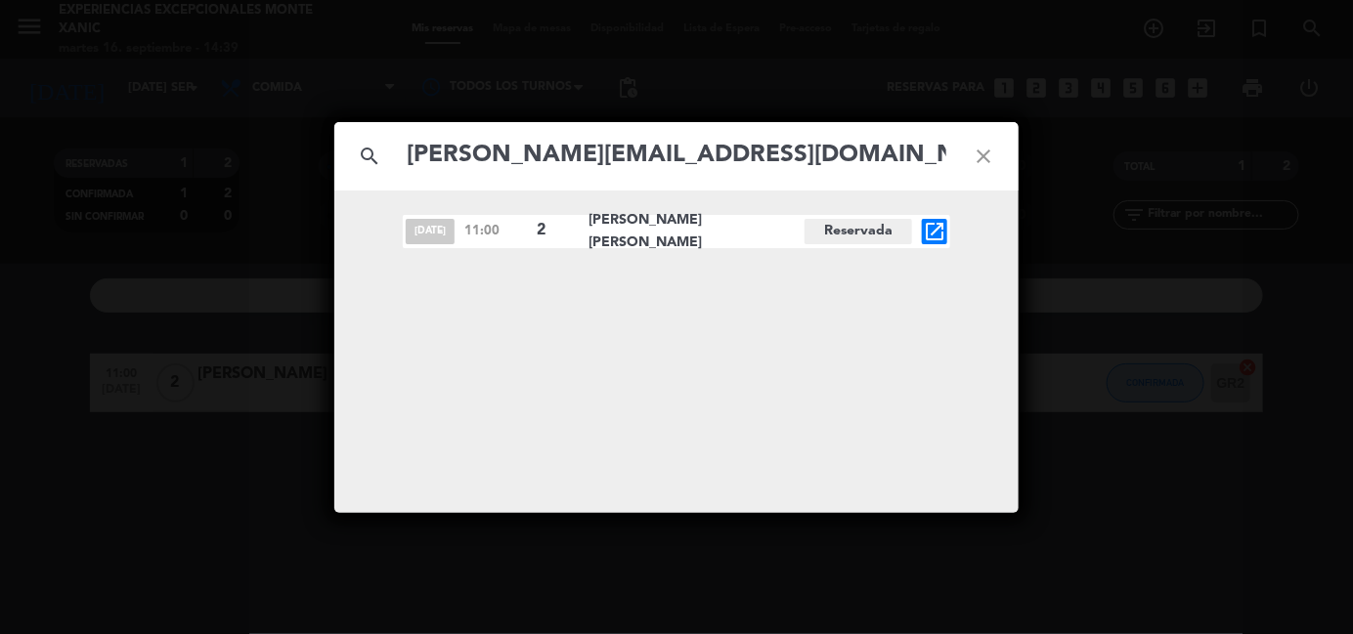
type input "[PERSON_NAME][EMAIL_ADDRESS][DOMAIN_NAME]"
click at [990, 157] on icon "close" at bounding box center [983, 156] width 70 height 70
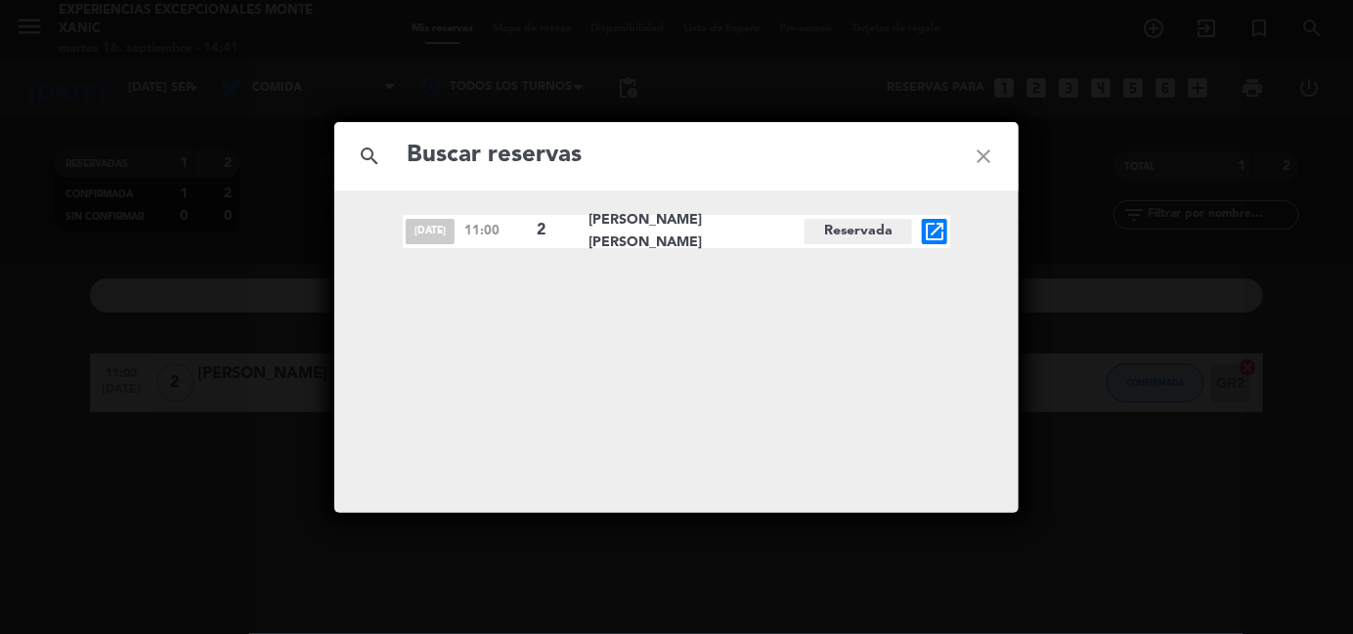
click at [940, 153] on input "text" at bounding box center [676, 156] width 543 height 40
paste input "[EMAIL_ADDRESS][DOMAIN_NAME]"
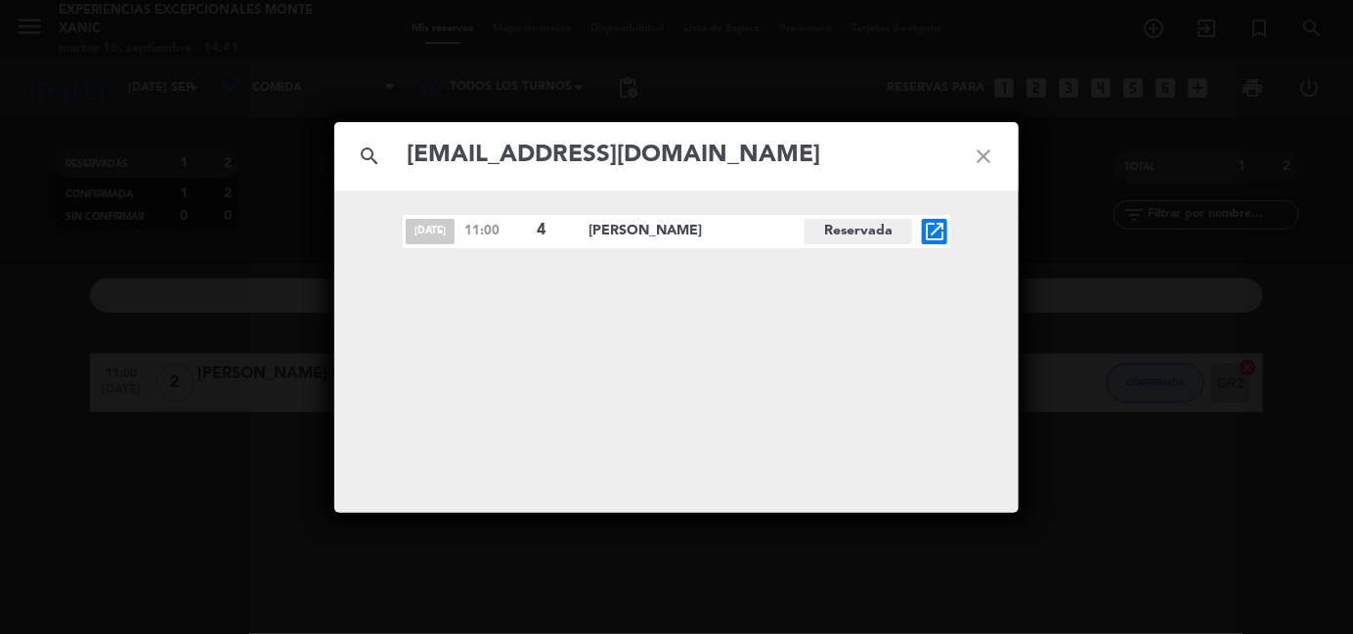
type input "[EMAIL_ADDRESS][DOMAIN_NAME]"
click at [933, 230] on icon "open_in_new" at bounding box center [934, 231] width 23 height 23
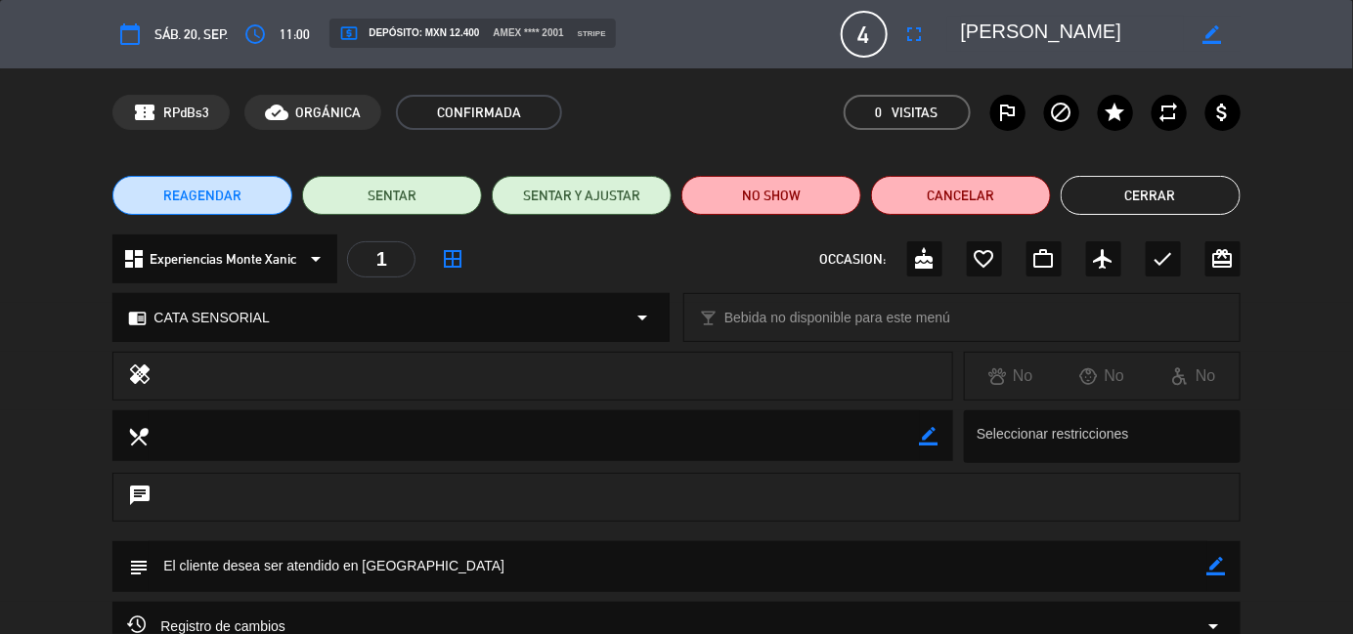
click at [1199, 186] on button "Cerrar" at bounding box center [1151, 195] width 180 height 39
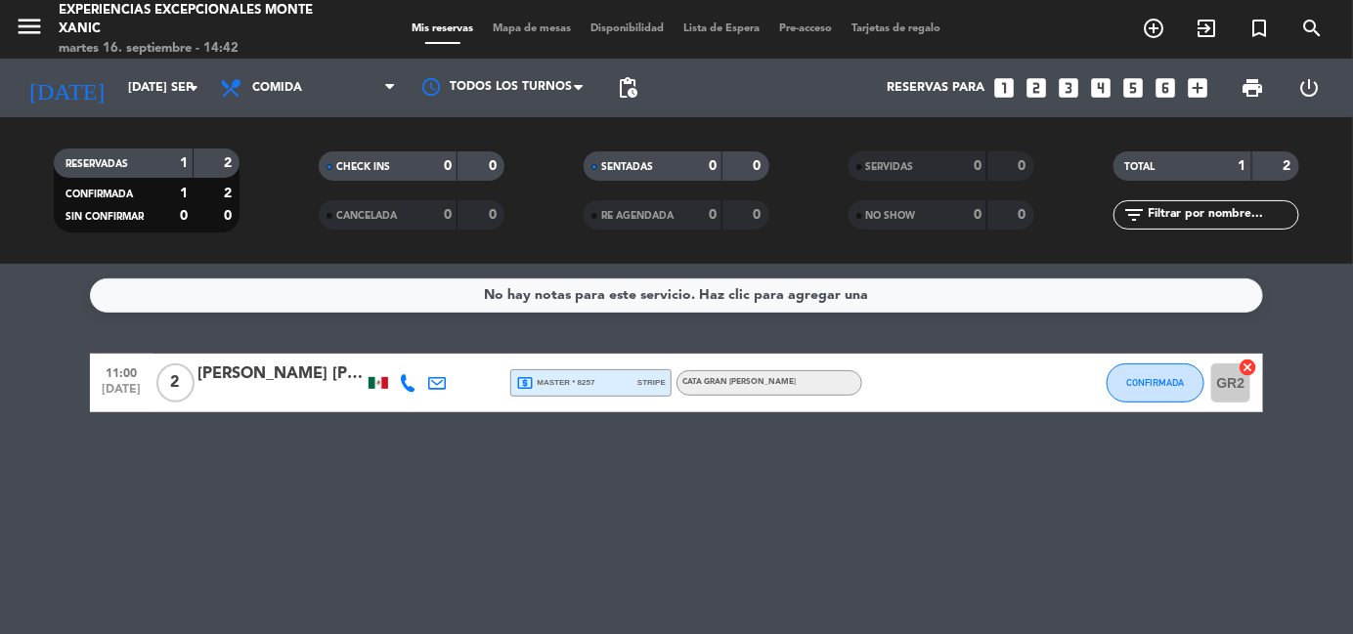
click at [1309, 33] on icon "search" at bounding box center [1311, 28] width 23 height 23
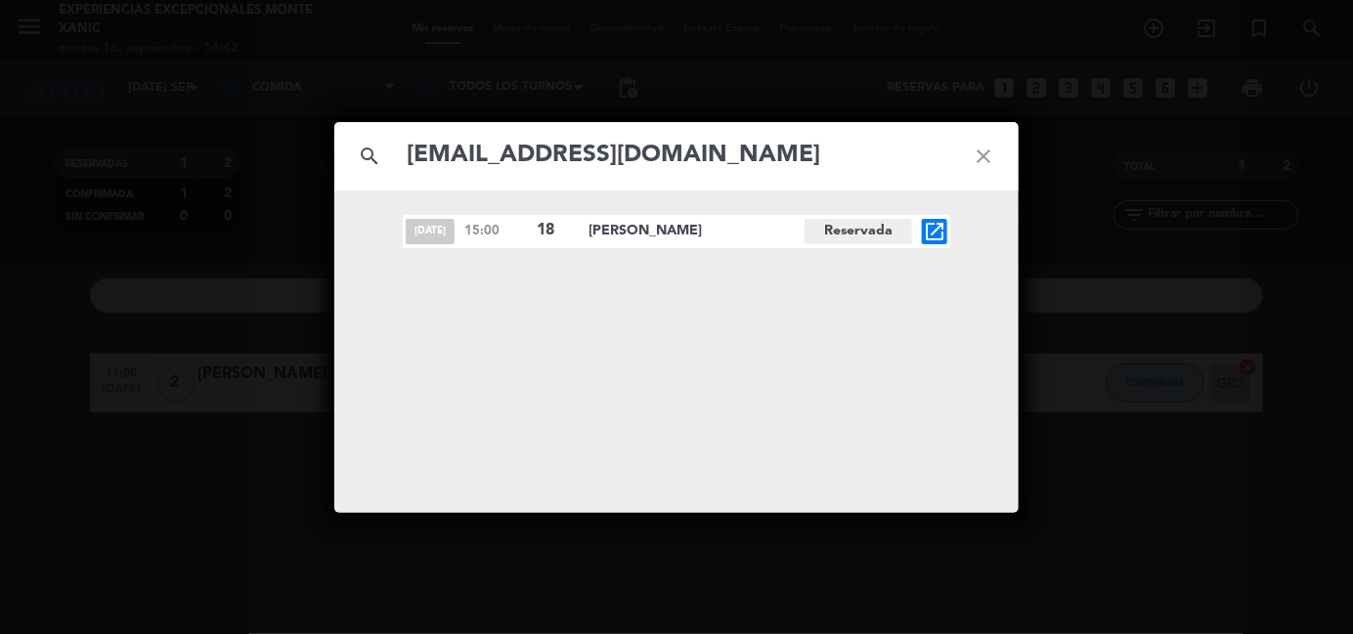
type input "[EMAIL_ADDRESS][DOMAIN_NAME]"
click at [935, 224] on icon "open_in_new" at bounding box center [934, 231] width 23 height 23
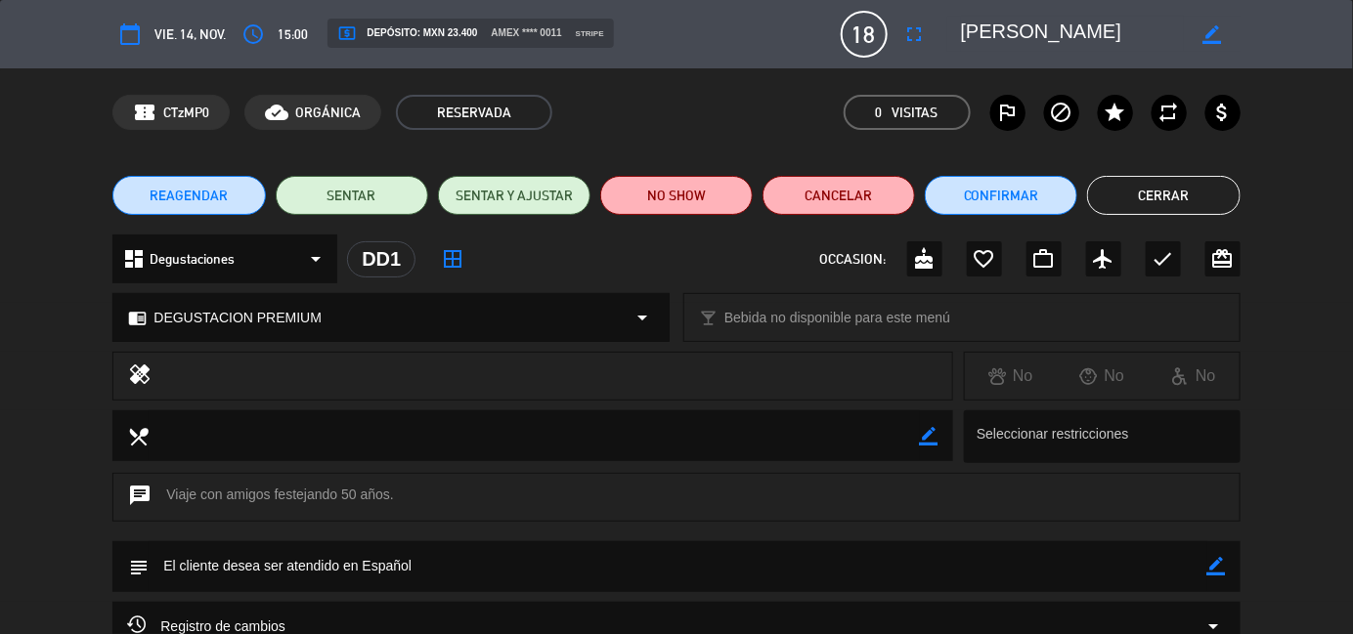
drag, startPoint x: 1108, startPoint y: 26, endPoint x: 958, endPoint y: 26, distance: 150.5
click at [958, 26] on div "border_color" at bounding box center [1093, 34] width 293 height 35
click at [1162, 202] on button "Cerrar" at bounding box center [1163, 195] width 152 height 39
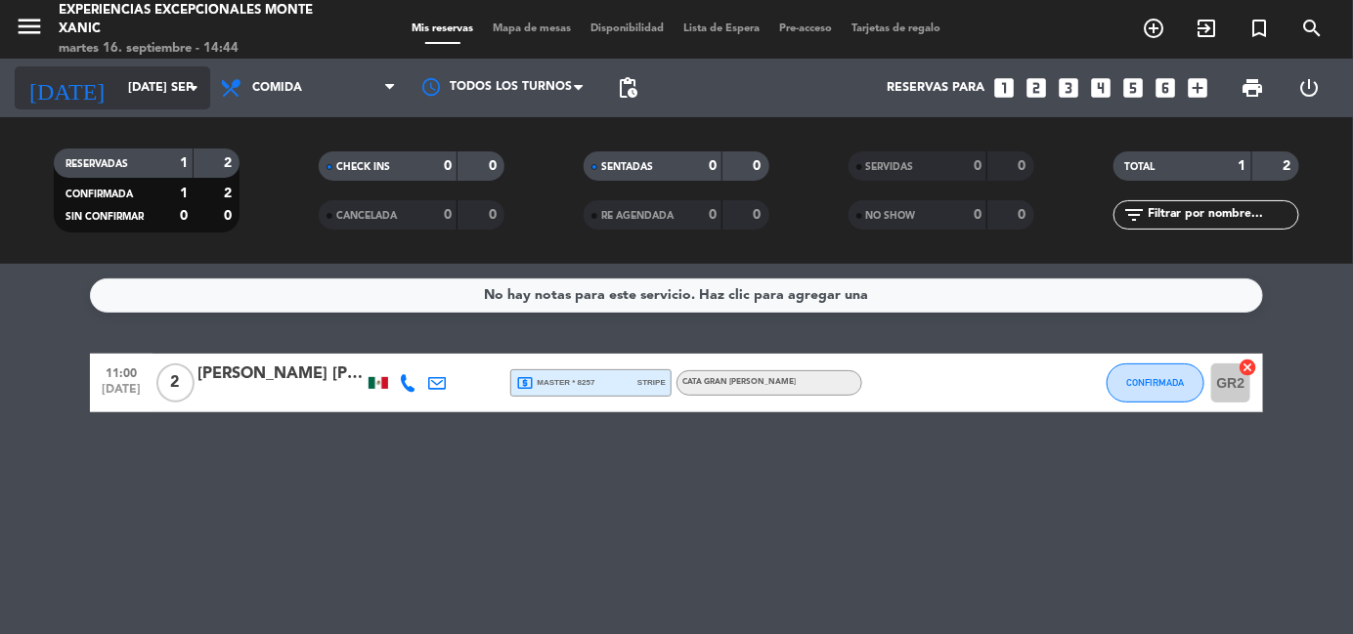
click at [160, 83] on input "[DATE] sep." at bounding box center [200, 87] width 165 height 33
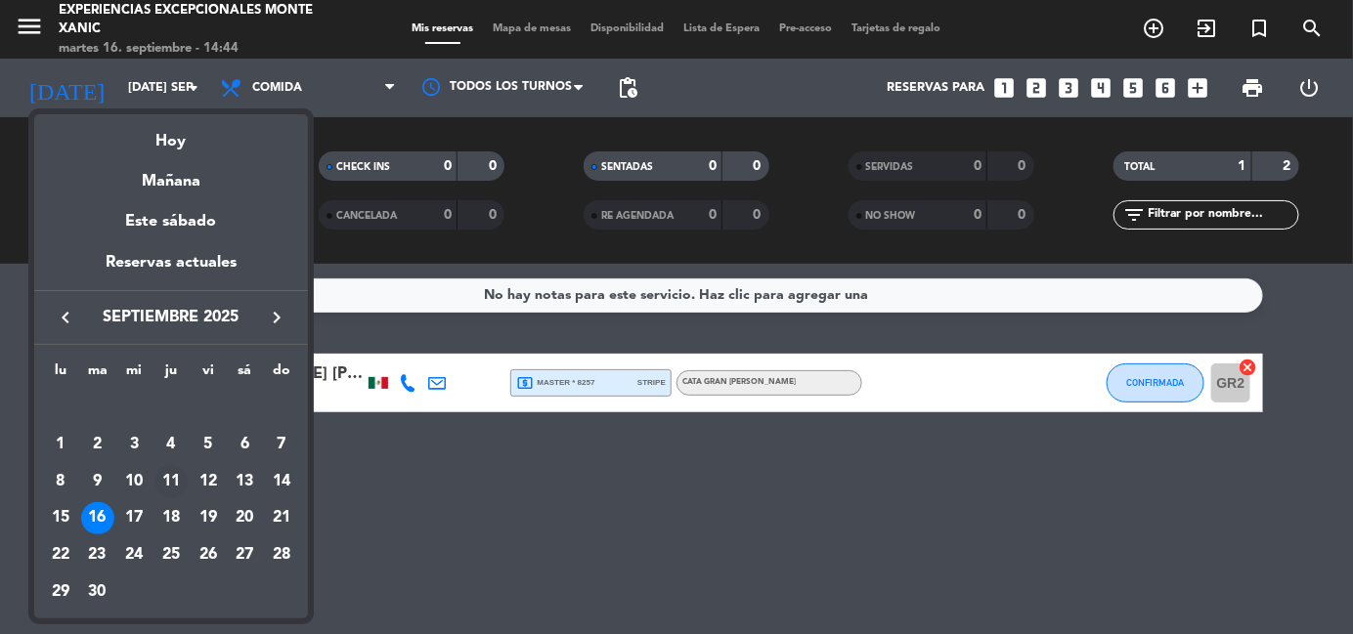
click at [171, 480] on div "11" at bounding box center [170, 481] width 33 height 33
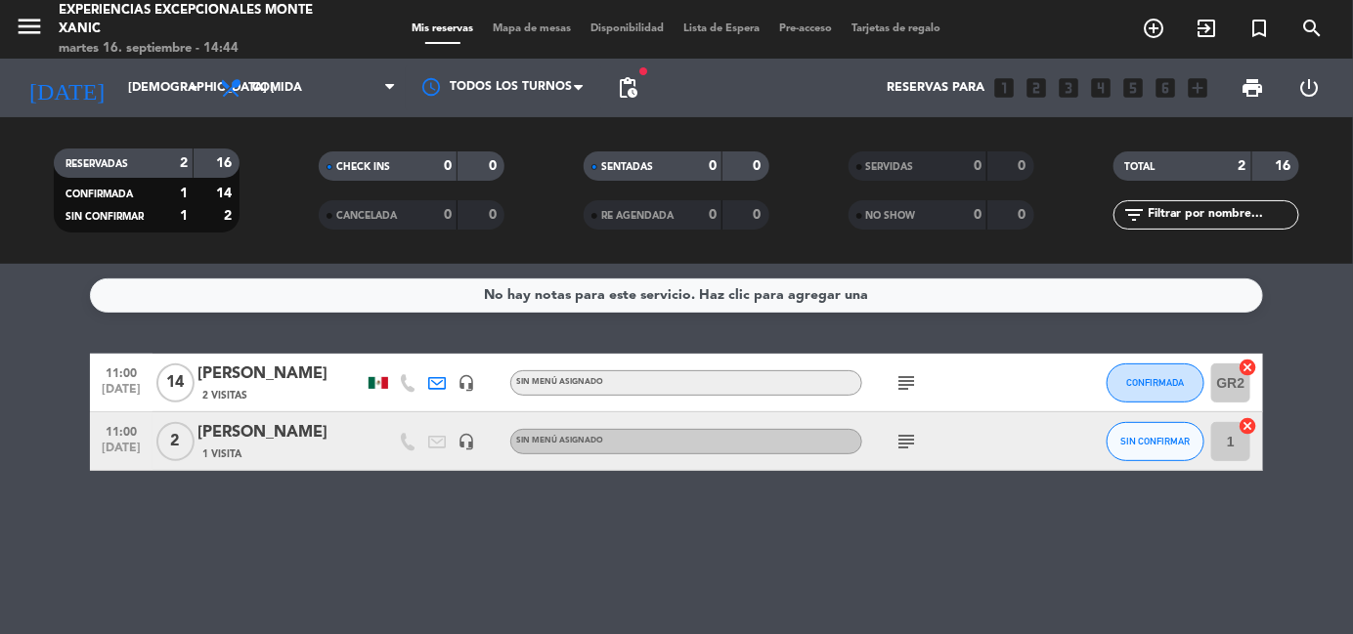
click at [920, 446] on span "subject" at bounding box center [905, 441] width 29 height 23
click at [906, 444] on icon "subject" at bounding box center [905, 441] width 23 height 23
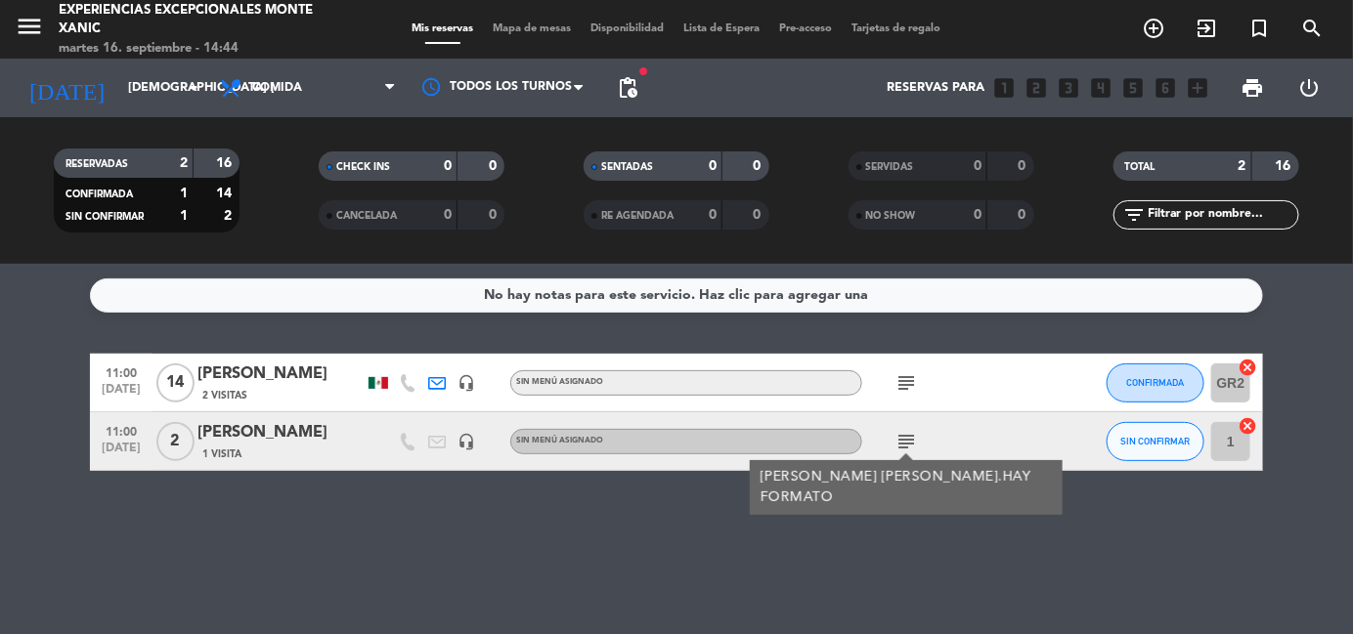
click at [906, 437] on icon "subject" at bounding box center [905, 441] width 23 height 23
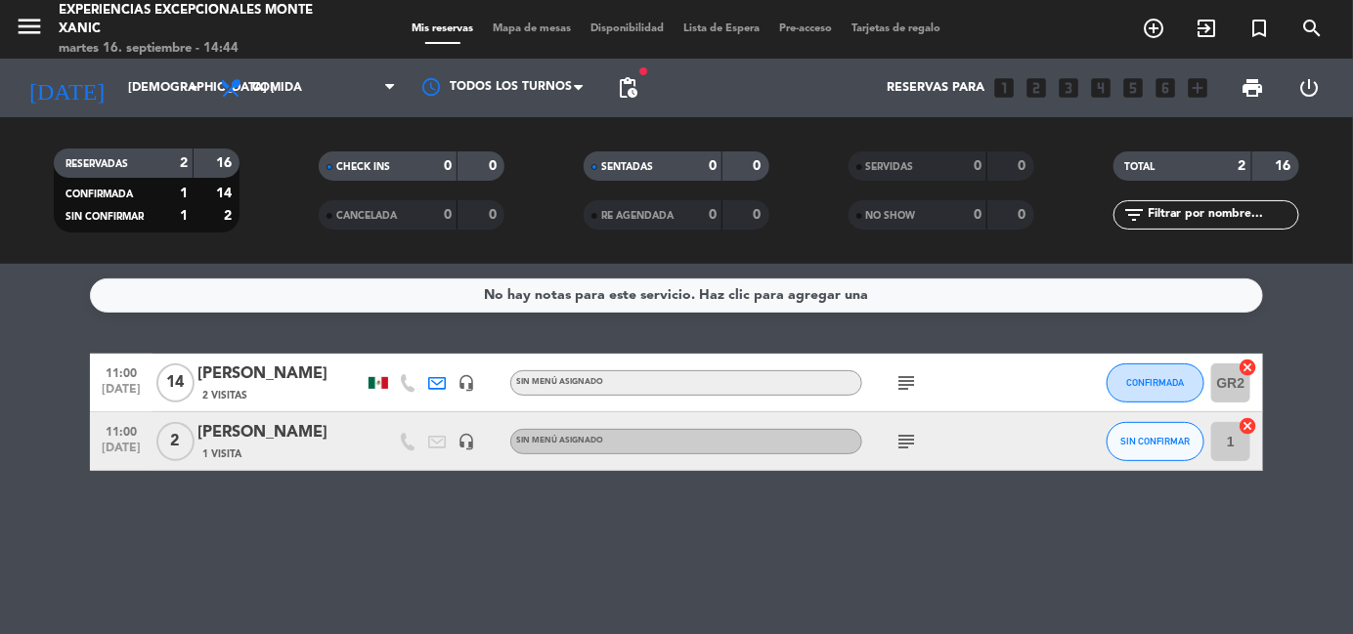
click at [900, 385] on icon "subject" at bounding box center [905, 382] width 23 height 23
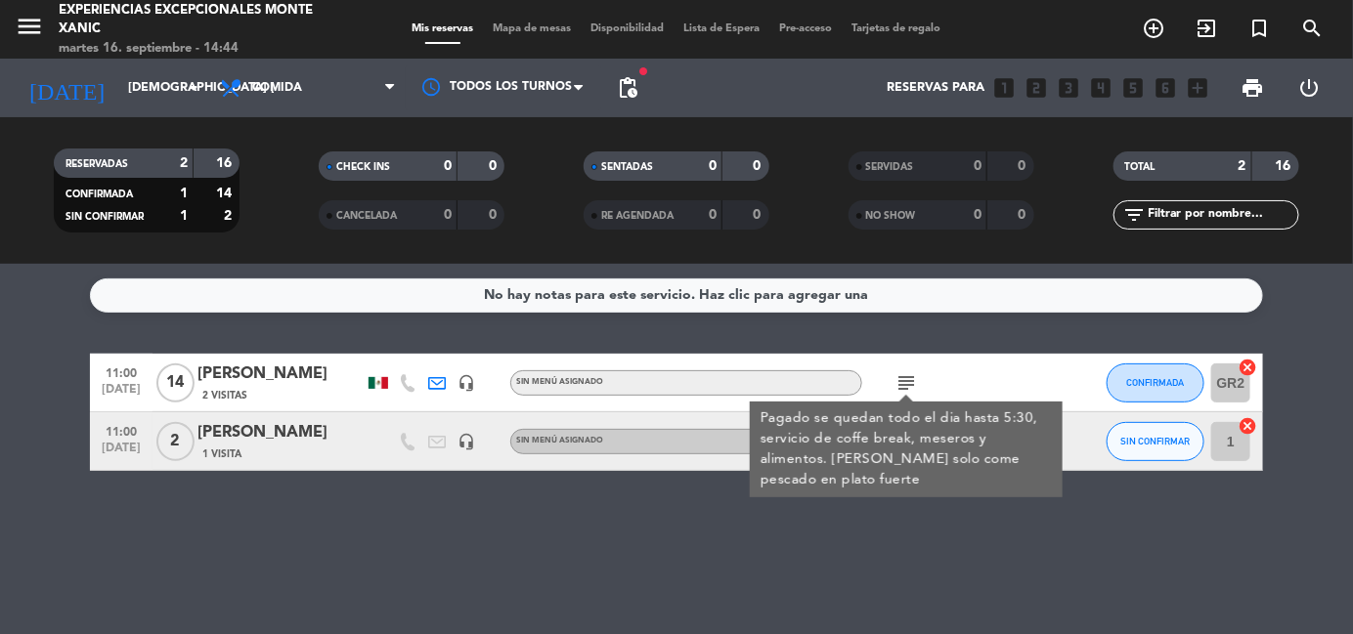
click at [902, 381] on icon "subject" at bounding box center [905, 382] width 23 height 23
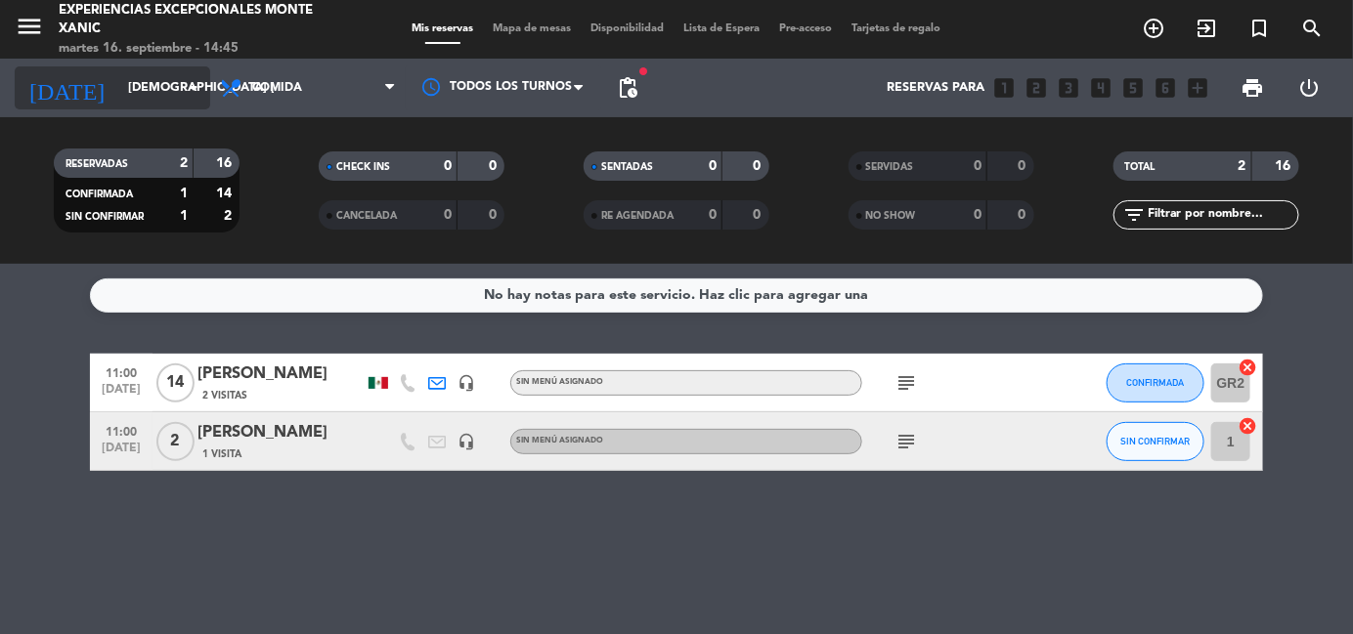
click at [178, 86] on input "[DEMOGRAPHIC_DATA] [DATE]" at bounding box center [200, 87] width 165 height 33
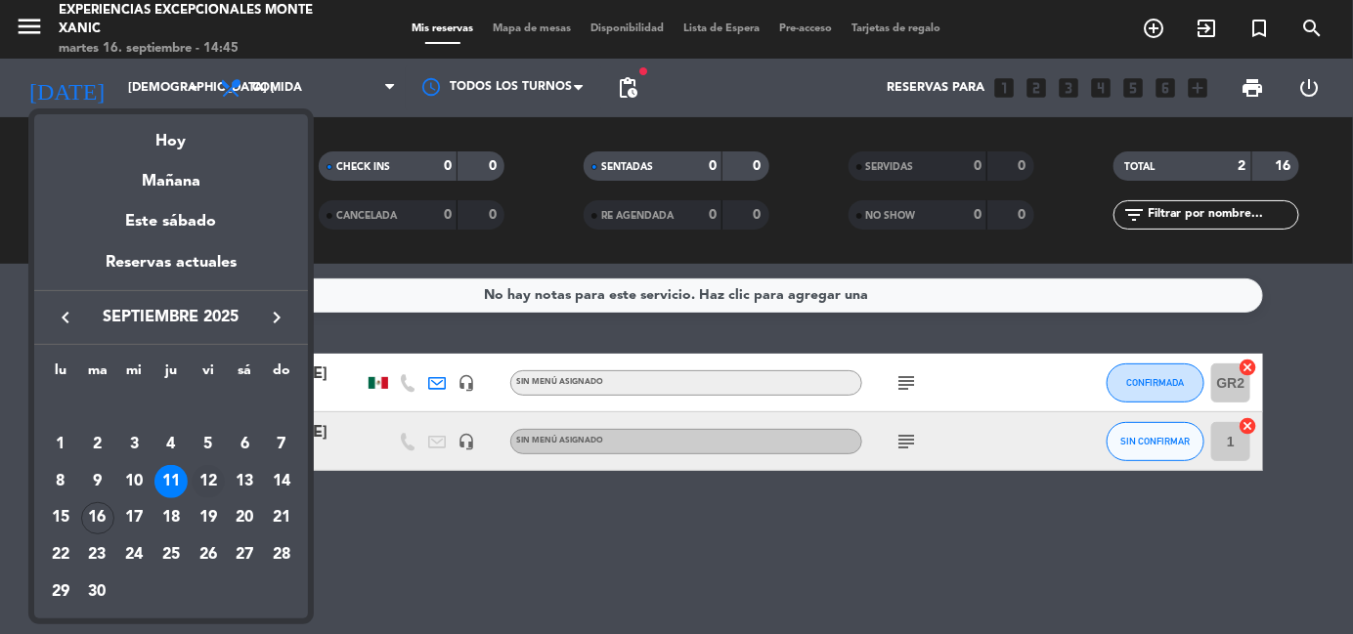
click at [204, 477] on div "12" at bounding box center [208, 481] width 33 height 33
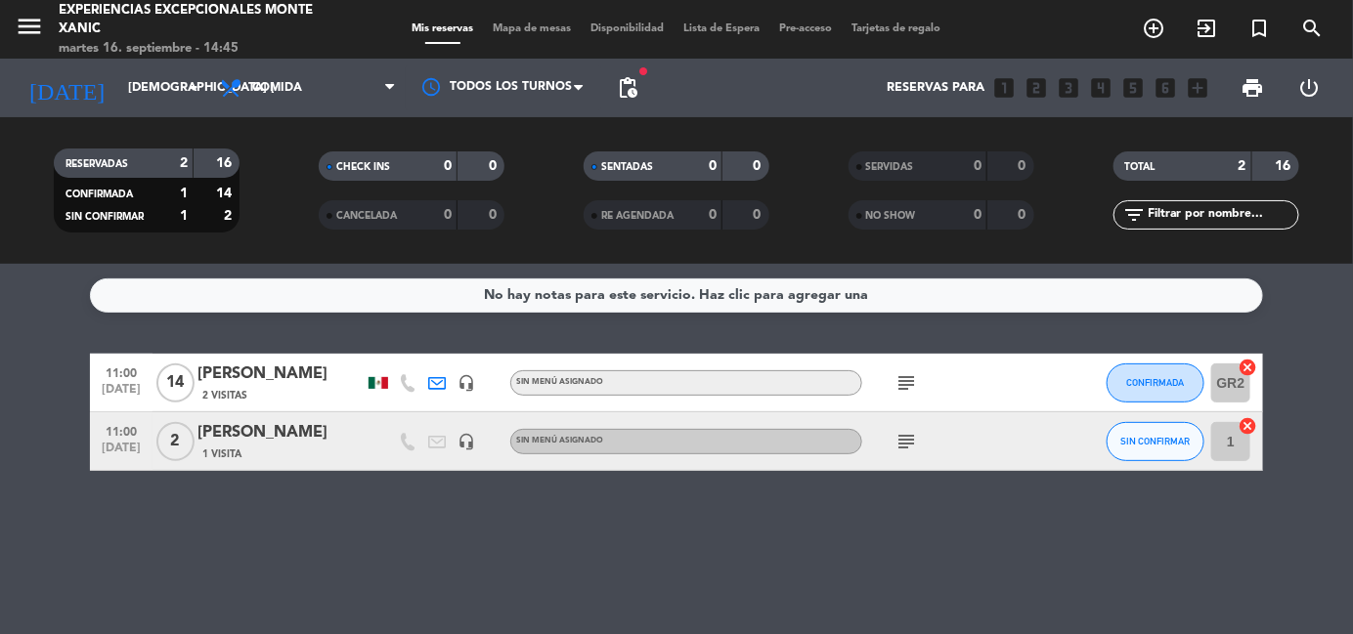
type input "vie. [DATE]"
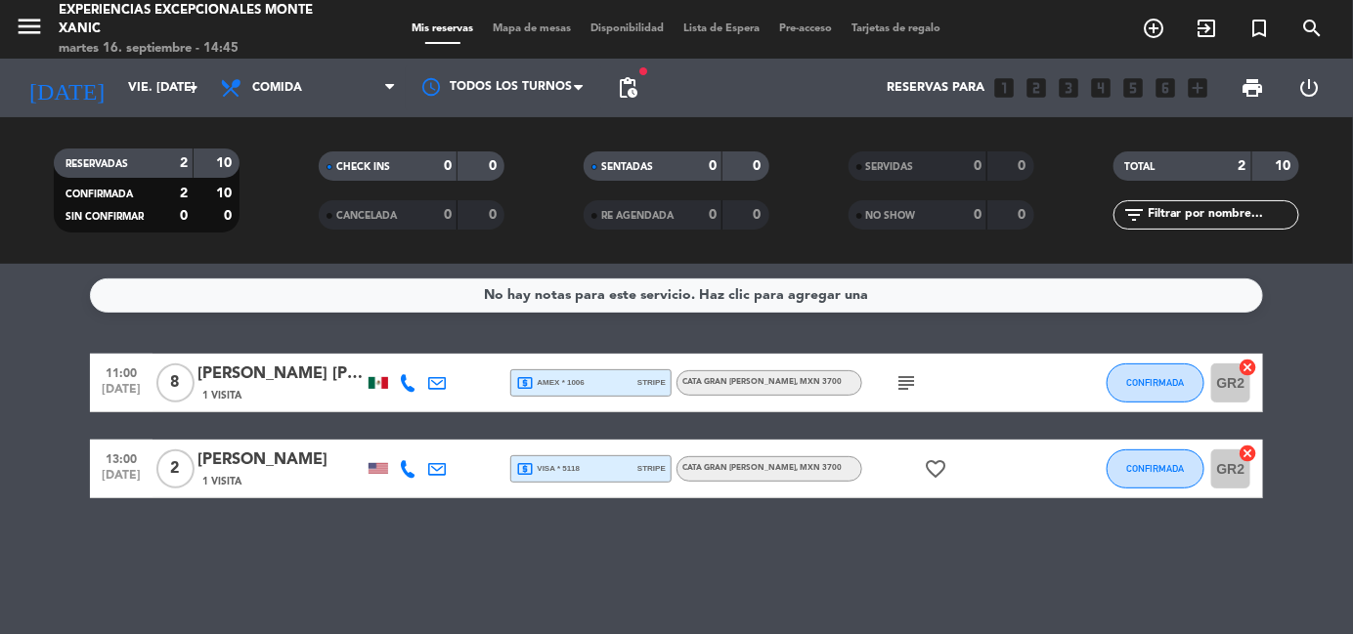
click at [906, 384] on icon "subject" at bounding box center [905, 382] width 23 height 23
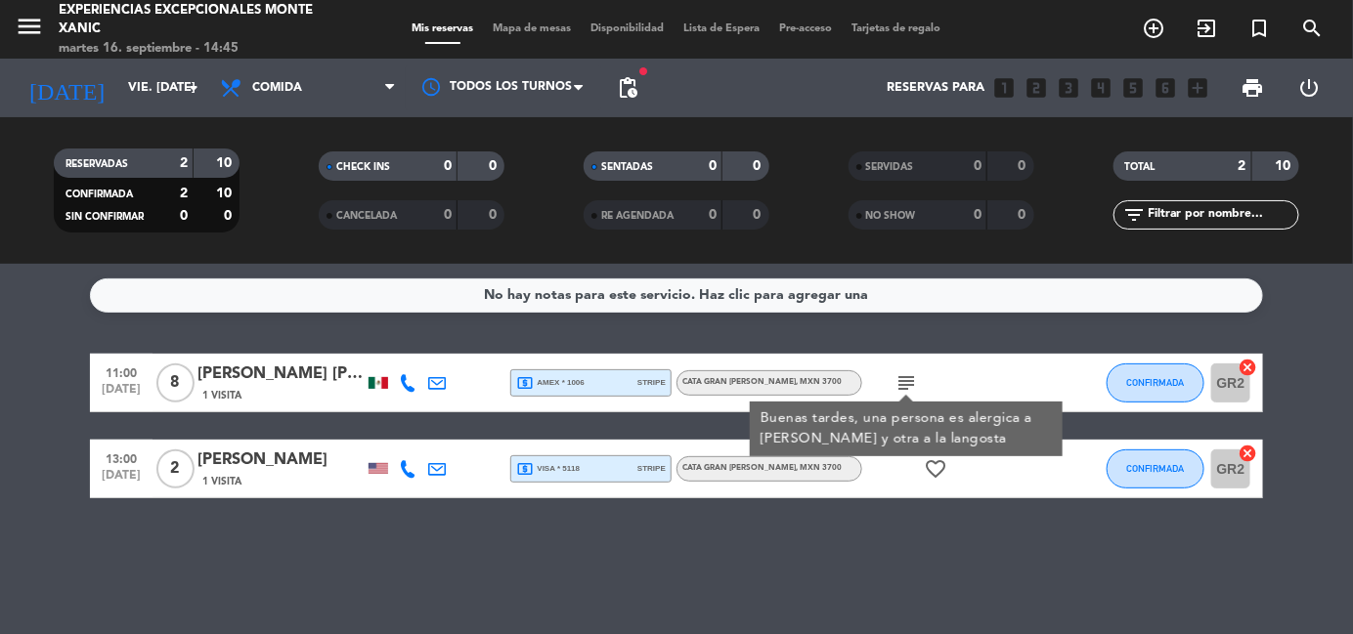
click at [906, 384] on icon "subject" at bounding box center [905, 382] width 23 height 23
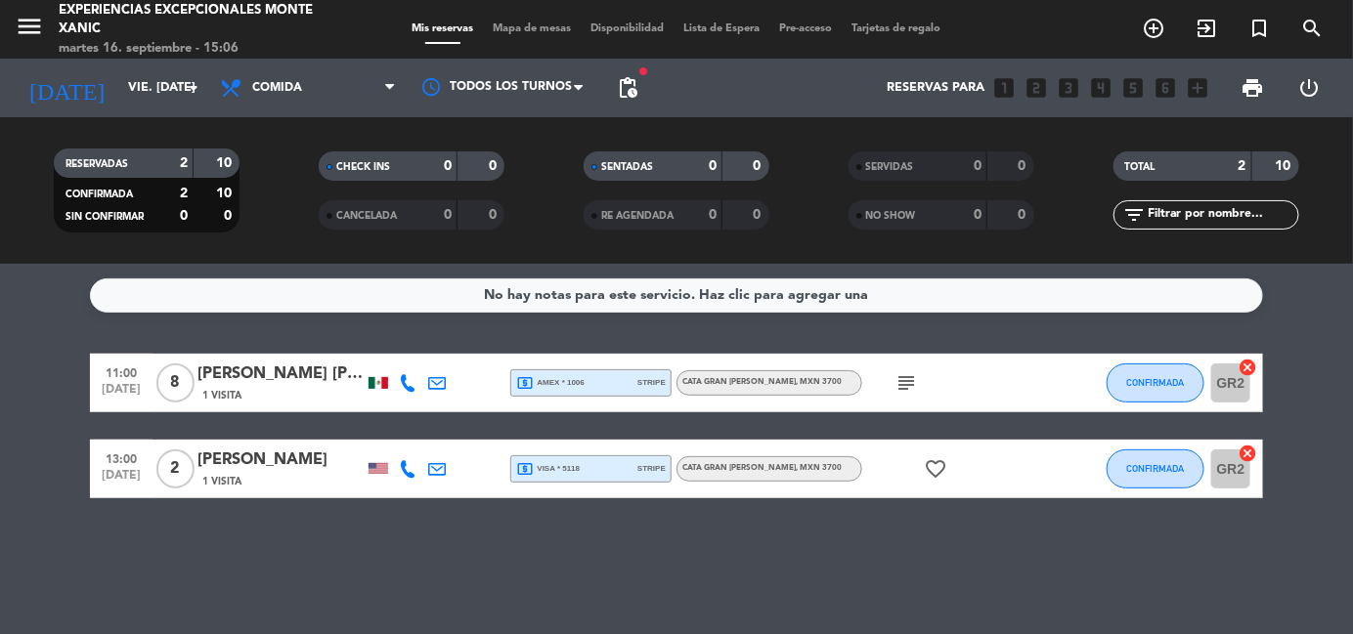
click at [1321, 25] on icon "search" at bounding box center [1311, 28] width 23 height 23
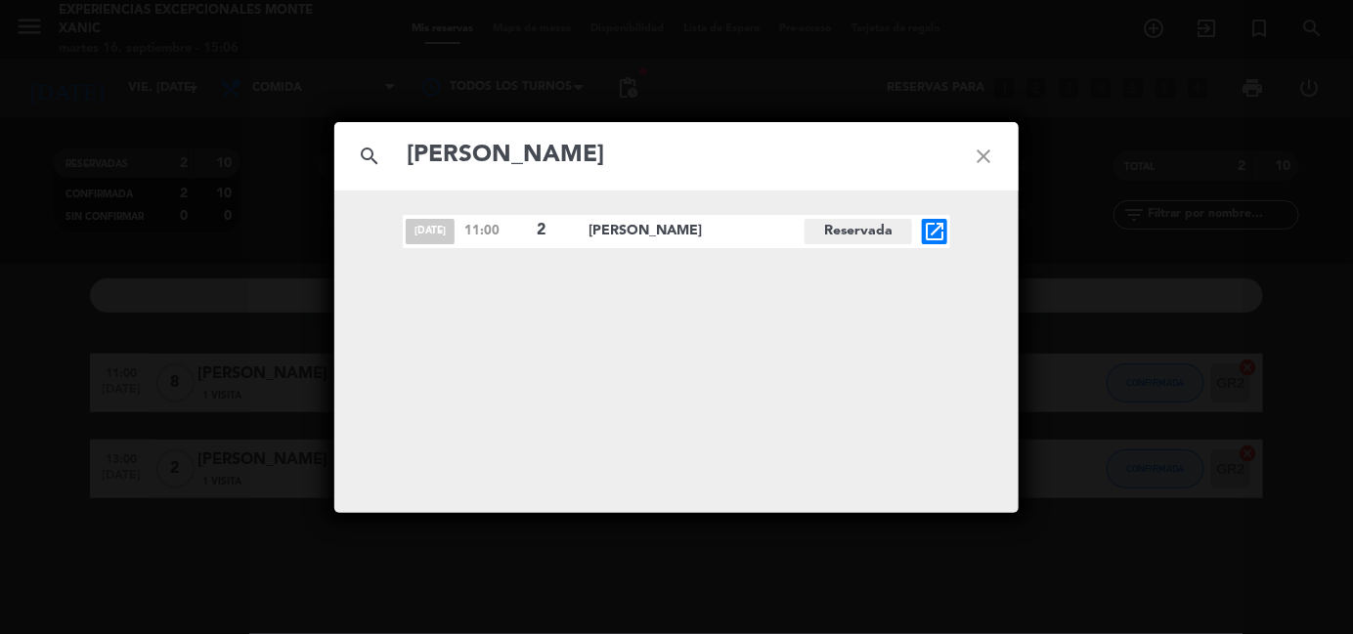
type input "[PERSON_NAME]"
click at [933, 231] on icon "open_in_new" at bounding box center [934, 231] width 23 height 23
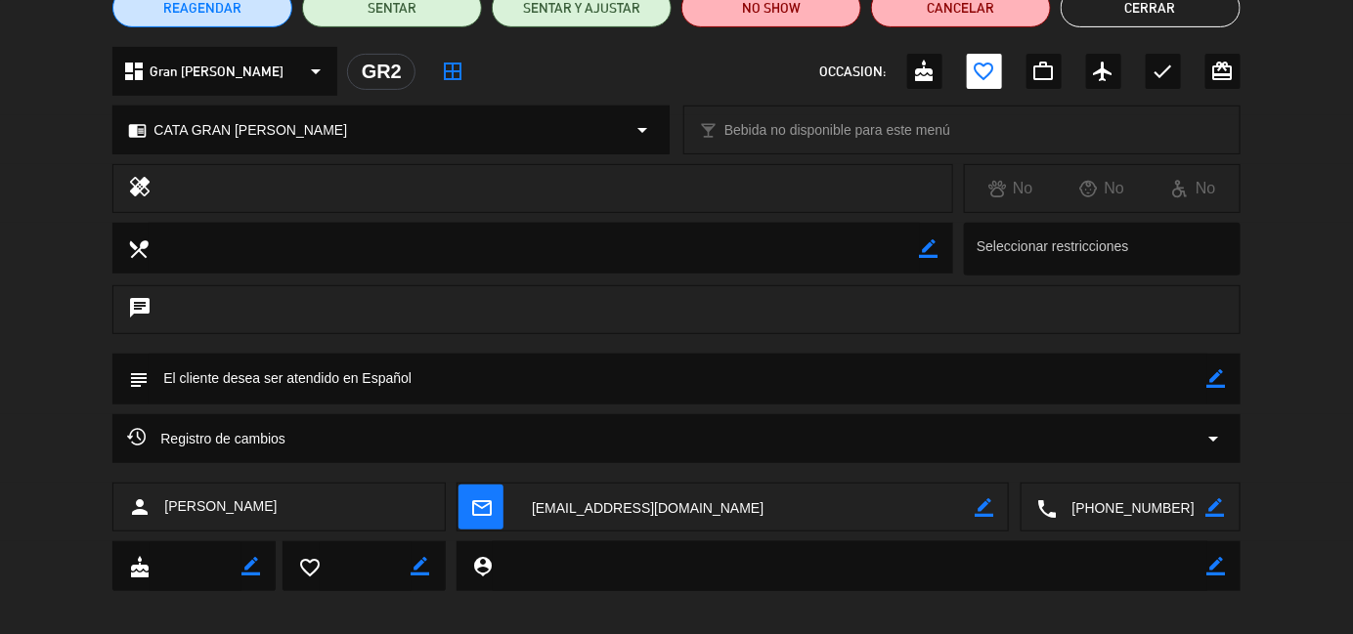
scroll to position [195, 0]
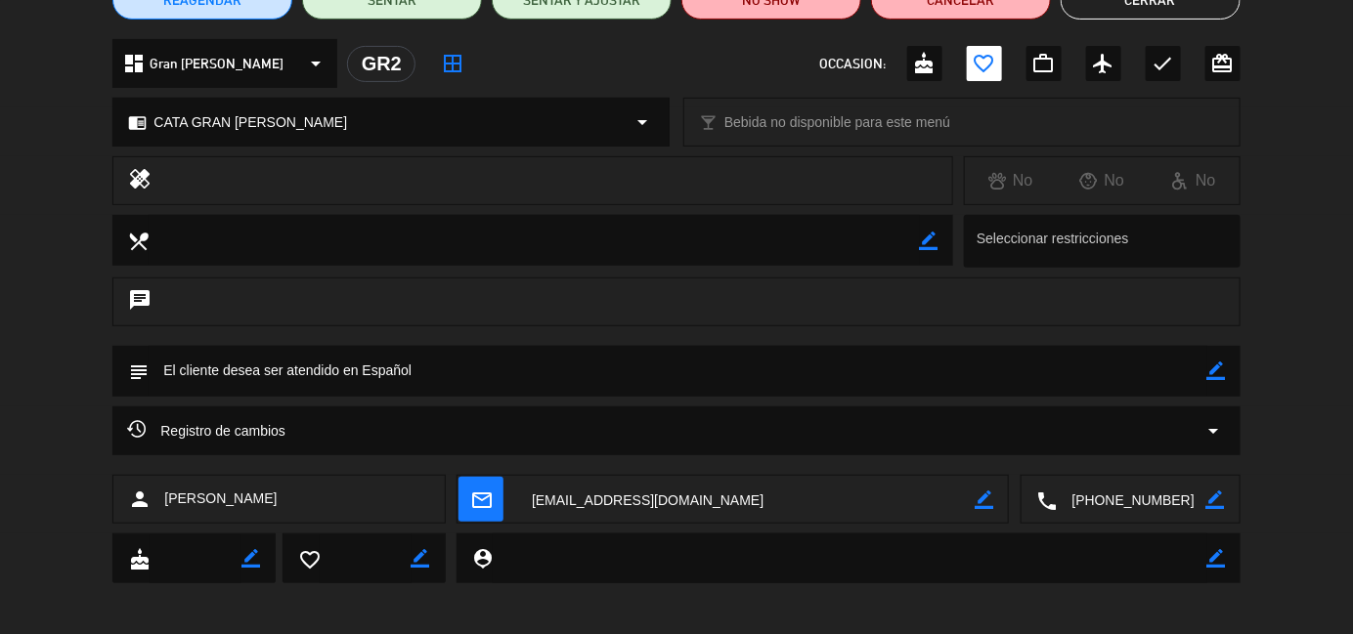
click at [285, 434] on span "Registro de cambios" at bounding box center [206, 430] width 158 height 23
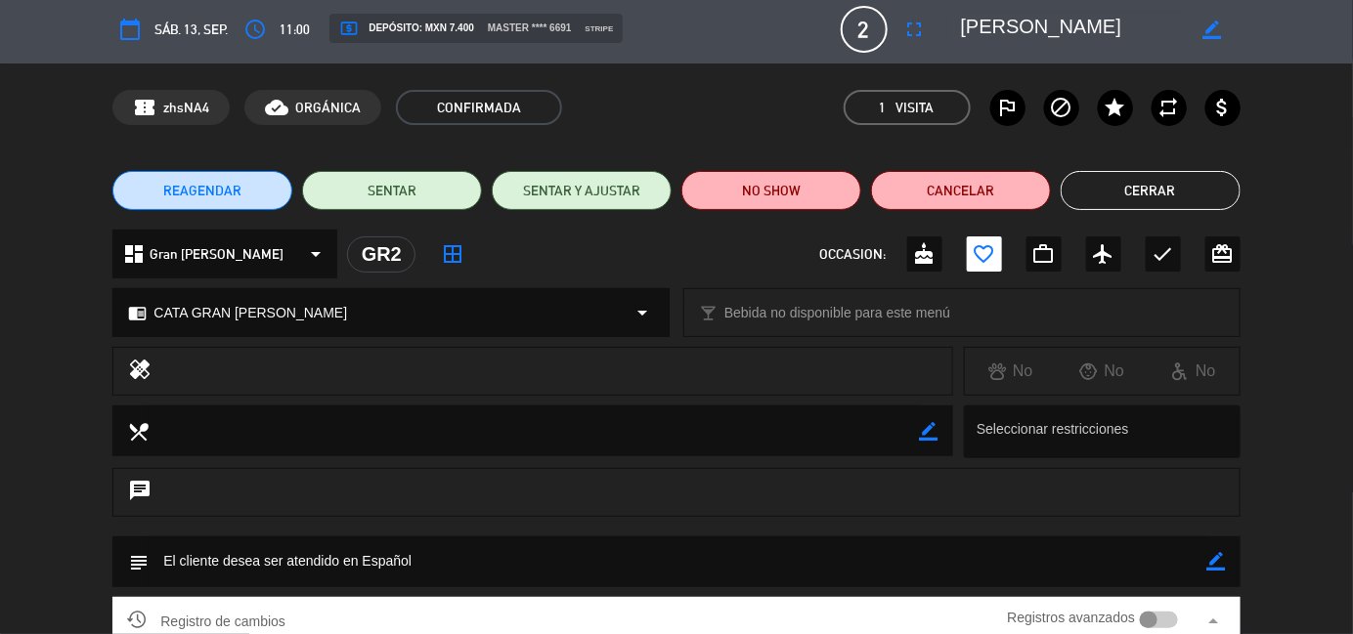
scroll to position [0, 0]
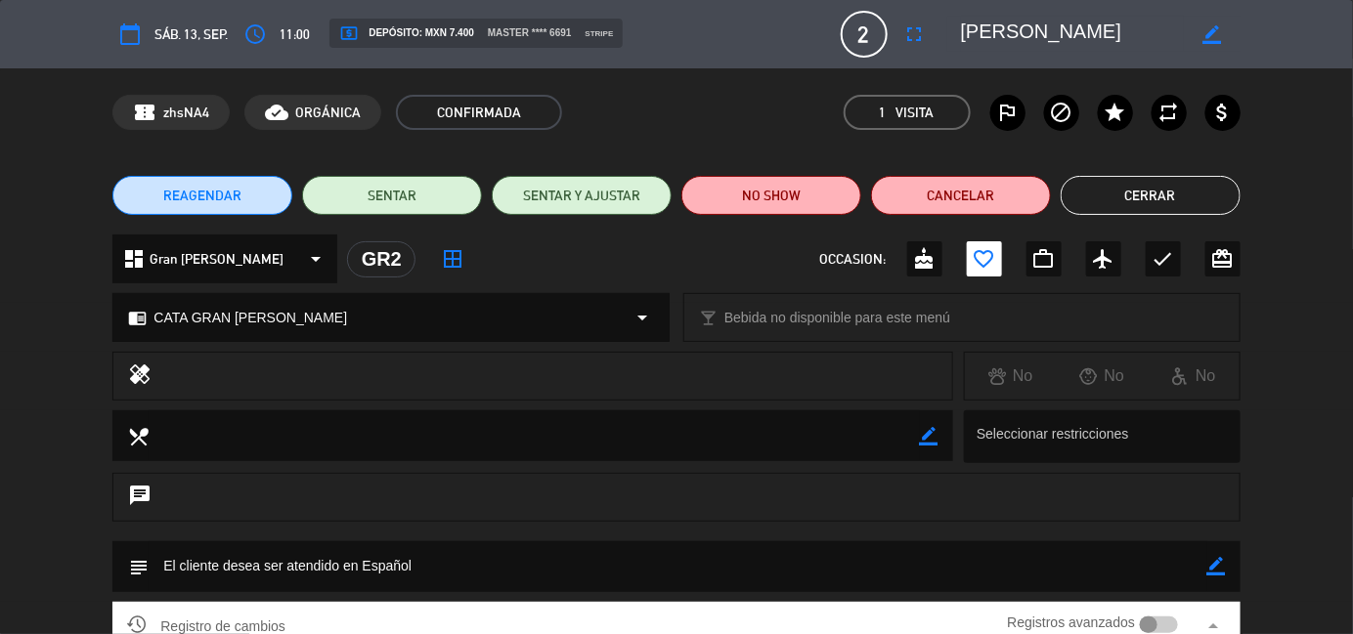
click at [1134, 195] on button "Cerrar" at bounding box center [1151, 195] width 180 height 39
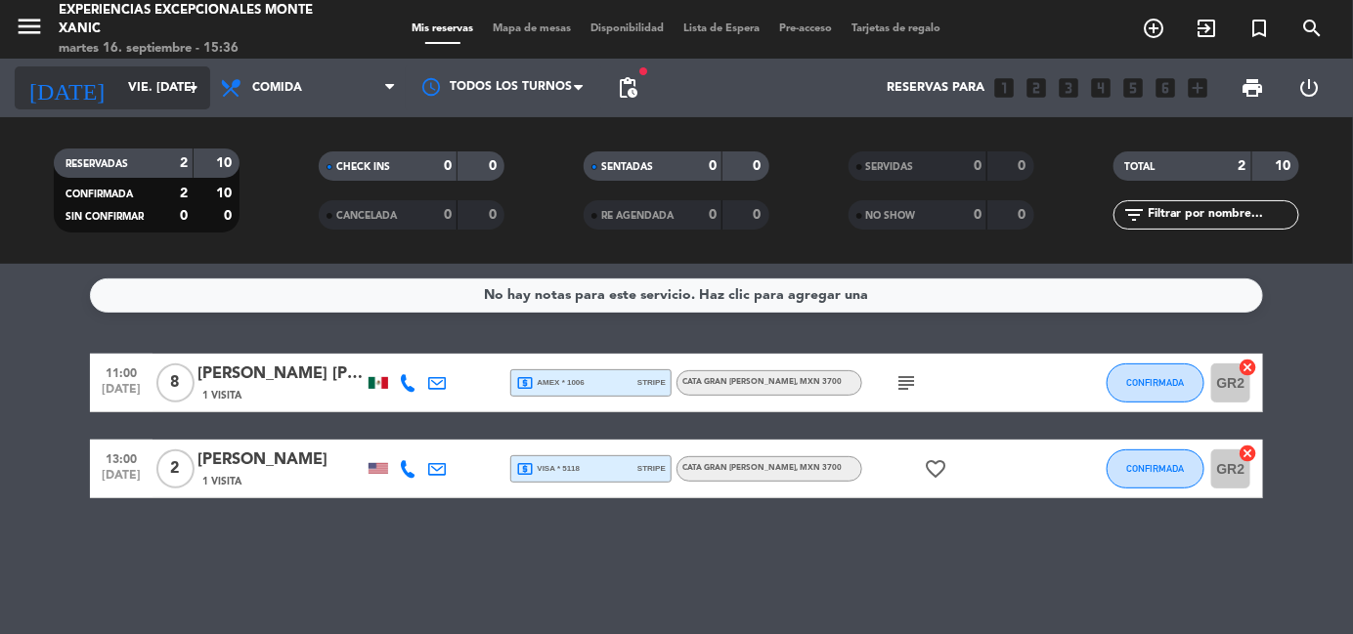
click at [184, 85] on icon "arrow_drop_down" at bounding box center [193, 87] width 23 height 23
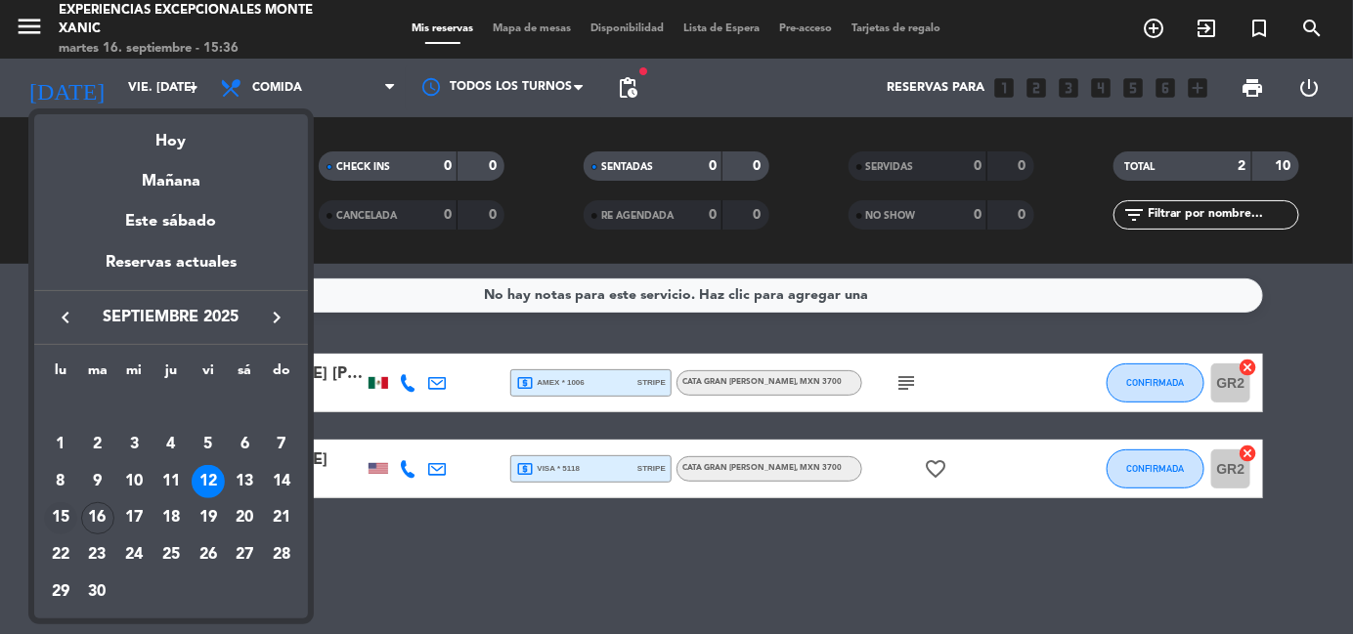
click at [67, 517] on div "15" at bounding box center [60, 518] width 33 height 33
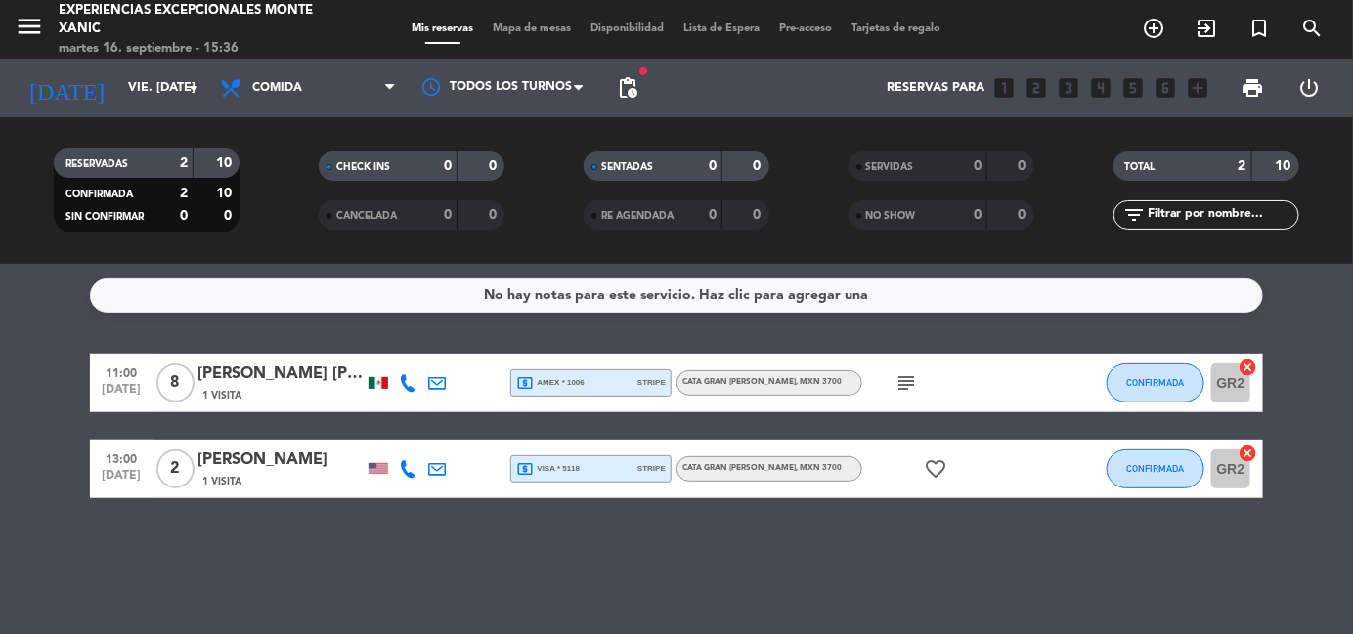
type input "lun. [DATE]"
